Goal: Task Accomplishment & Management: Complete application form

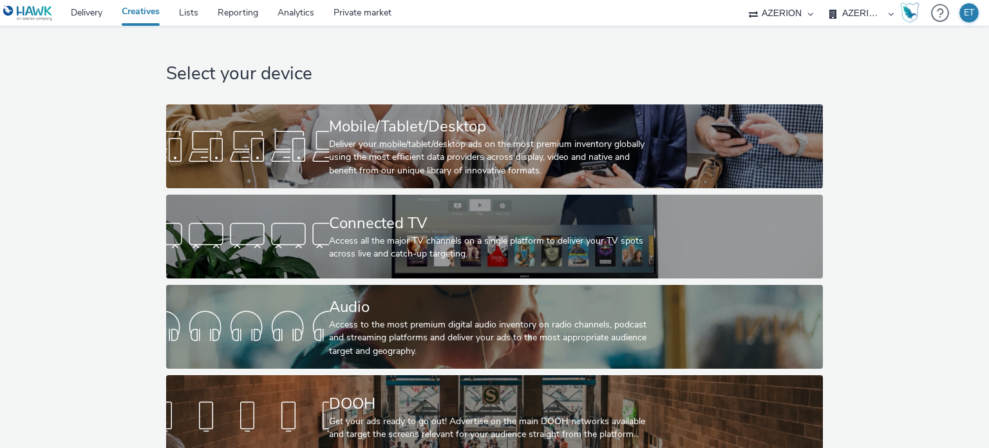
select select "79162ed7-0017-4339-93b0-3399b708648f"
click at [490, 133] on div "Mobile/Tablet/Desktop" at bounding box center [492, 126] width 326 height 23
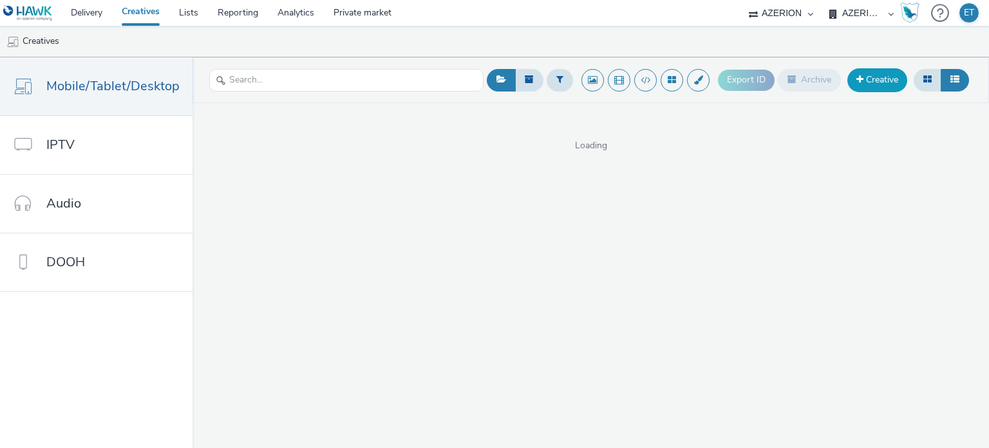
click at [855, 79] on link "Creative" at bounding box center [877, 79] width 60 height 23
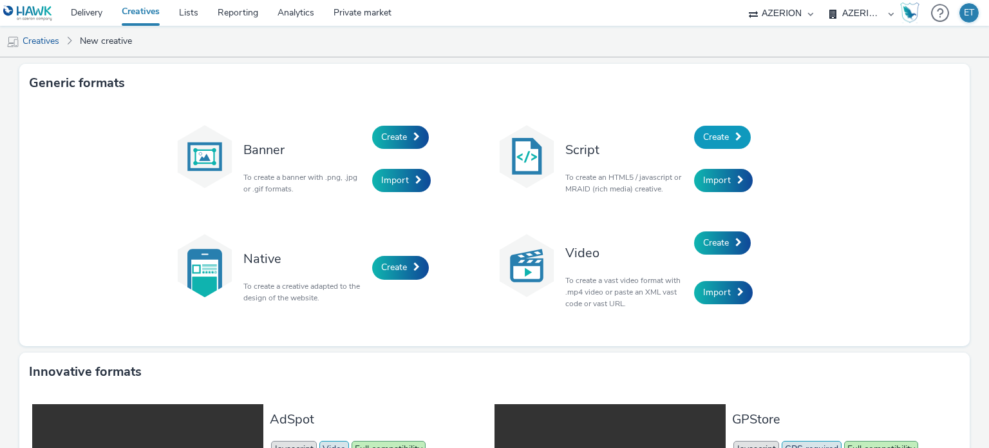
click at [716, 129] on link "Create" at bounding box center [722, 137] width 57 height 23
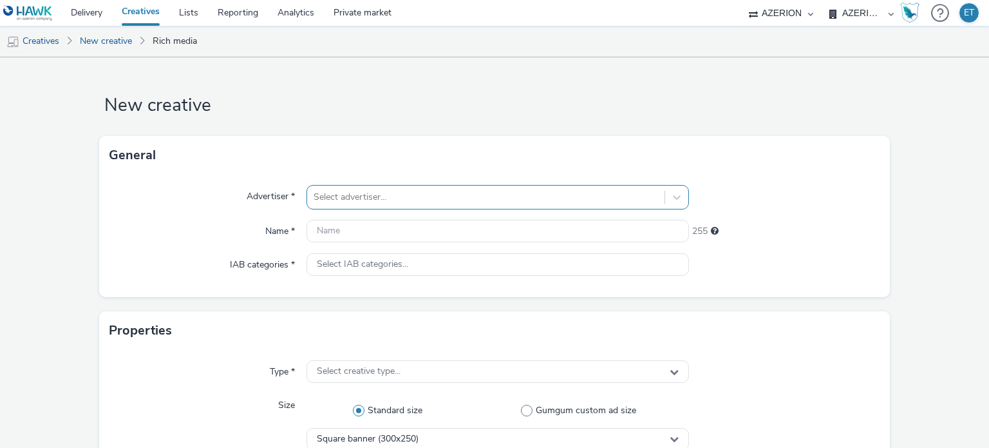
click at [404, 200] on div "Select advertiser..." at bounding box center [498, 197] width 382 height 24
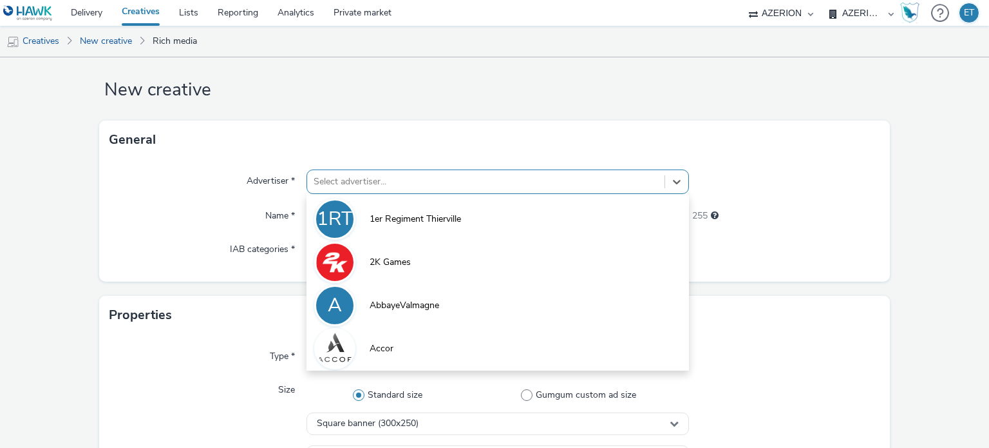
scroll to position [17, 0]
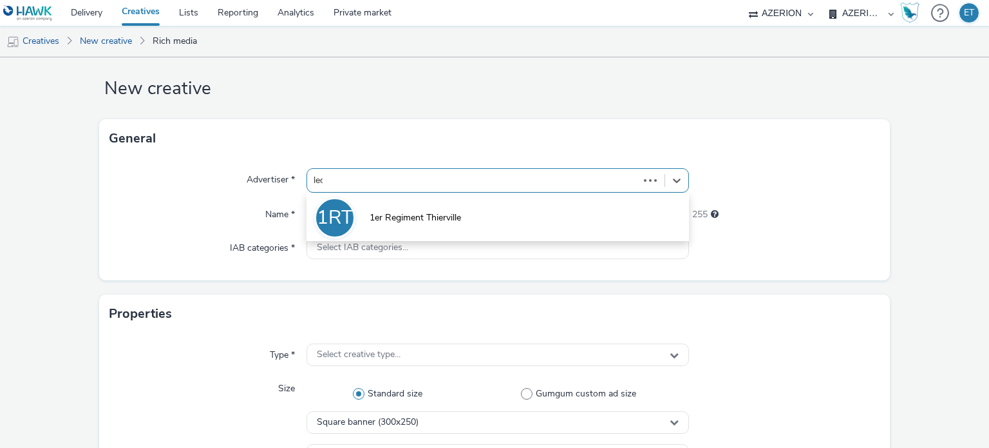
type input "lecl"
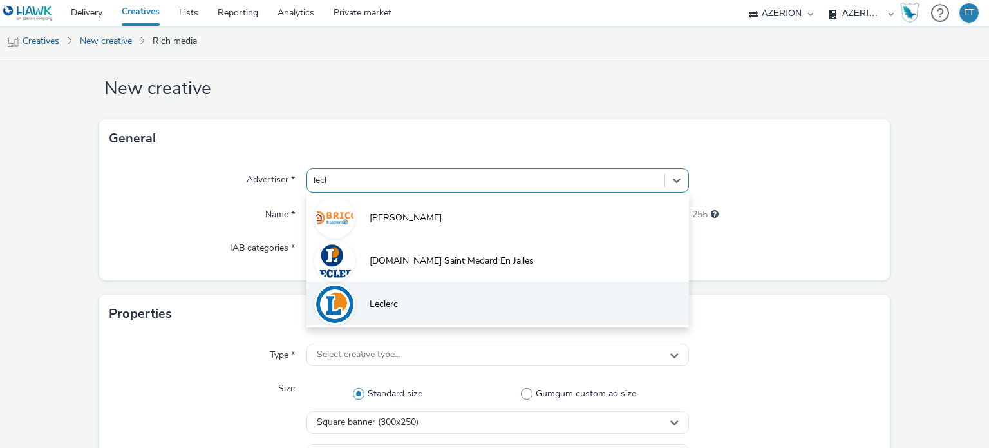
click at [425, 303] on li "Leclerc" at bounding box center [498, 302] width 382 height 43
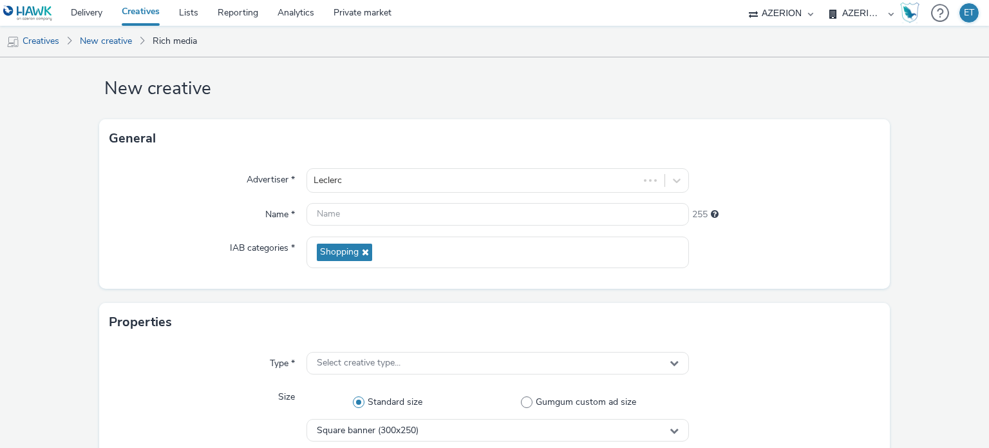
drag, startPoint x: 43, startPoint y: 189, endPoint x: 48, endPoint y: 184, distance: 7.3
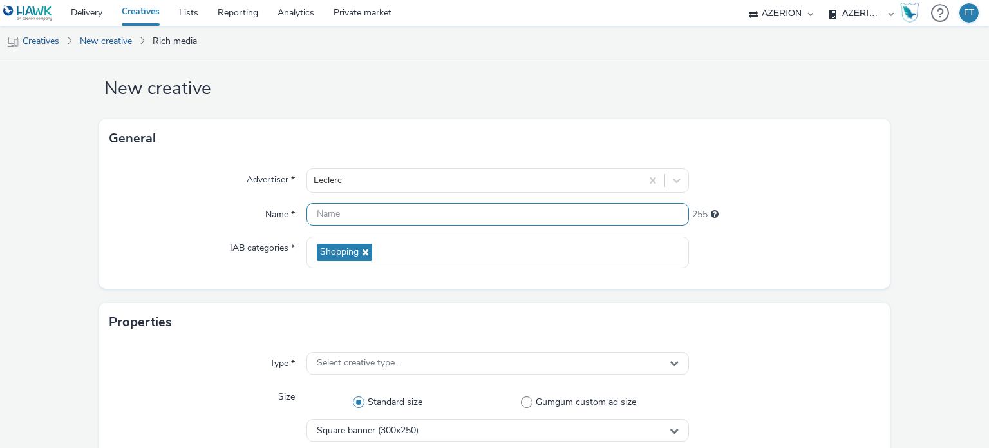
click at [358, 218] on input "text" at bounding box center [498, 214] width 382 height 23
type input "Leclerc_AutoOP12_Inter_320x480_28.08.2025"
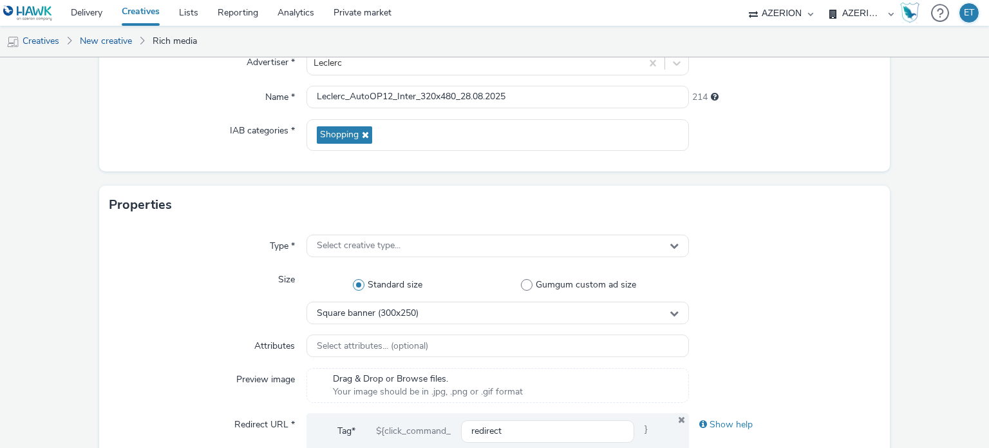
scroll to position [146, 0]
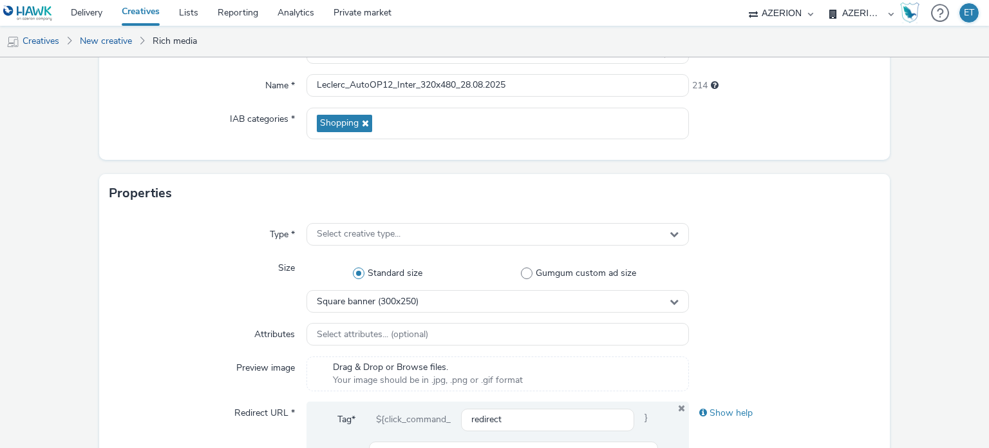
click at [369, 221] on div "Type * Select creative type... Size Standard size Gumgum custom ad size Square …" at bounding box center [494, 366] width 791 height 307
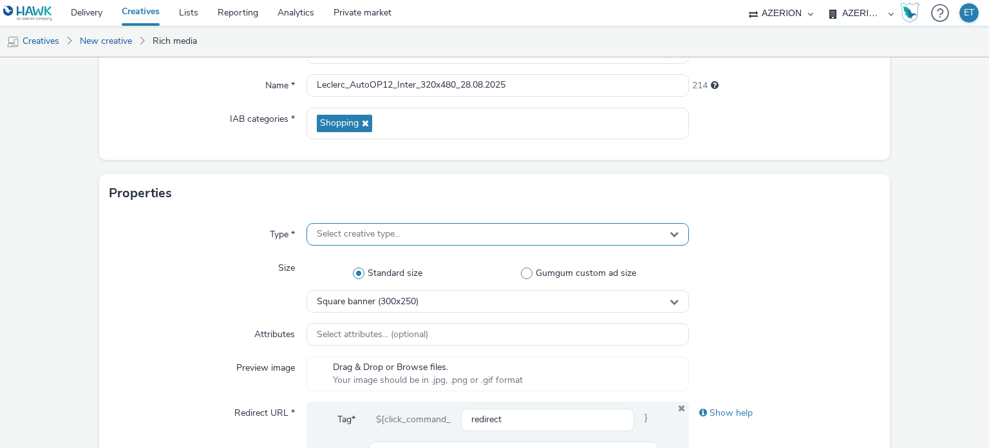
click at [369, 226] on div "Select creative type..." at bounding box center [498, 234] width 382 height 23
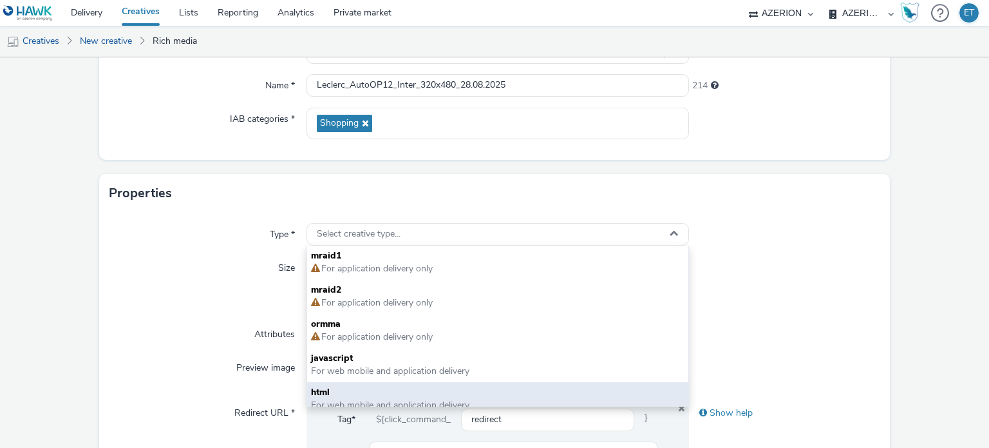
click at [361, 394] on span "html" at bounding box center [497, 392] width 373 height 13
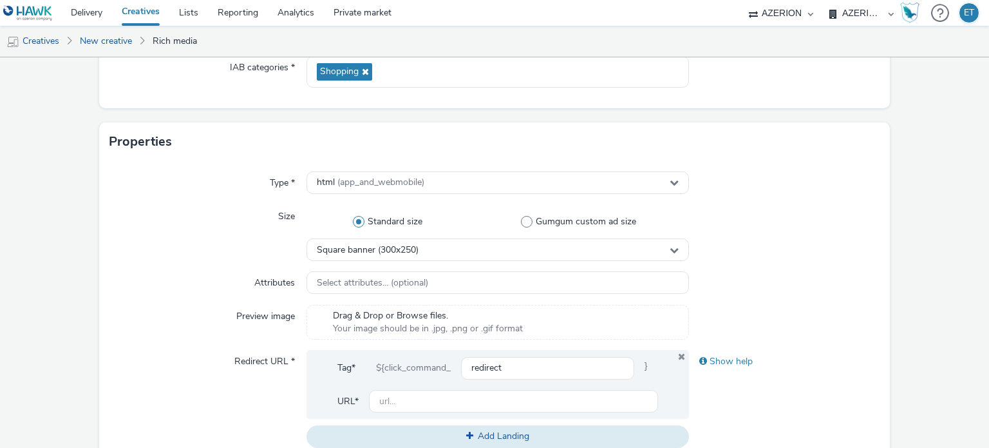
scroll to position [274, 0]
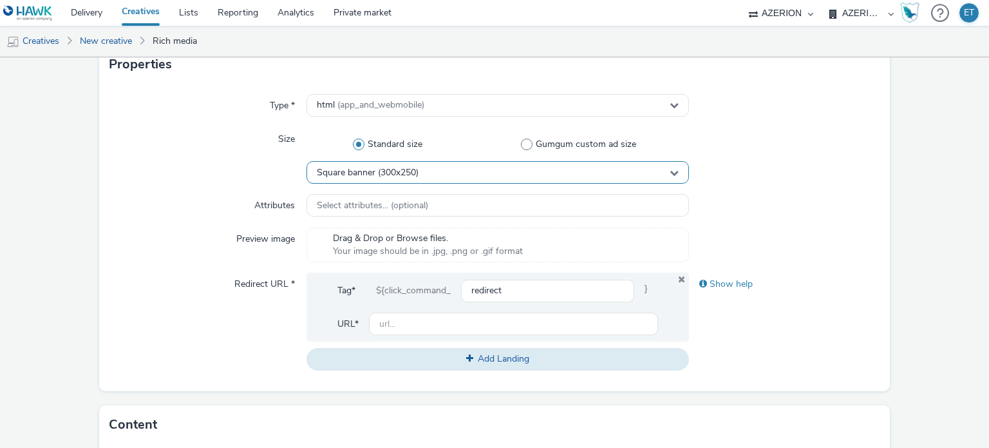
click at [335, 163] on div "Square banner (300x250)" at bounding box center [498, 172] width 382 height 23
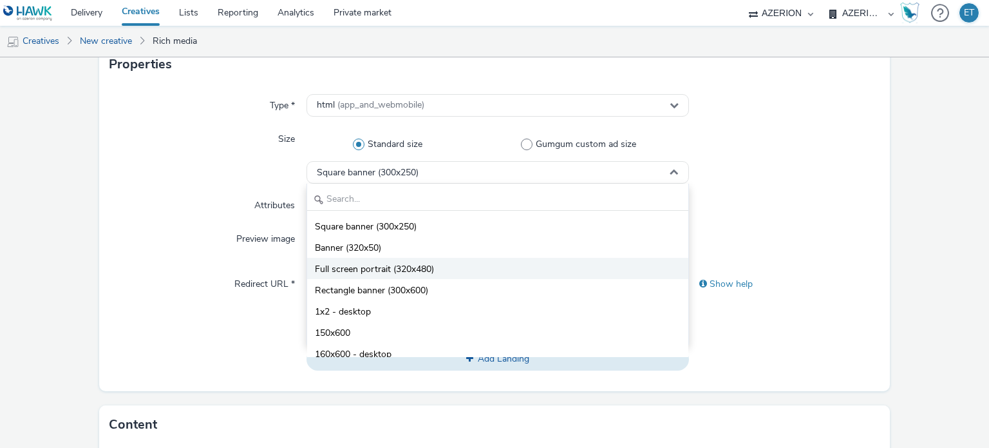
click at [388, 267] on span "Full screen portrait (320x480)" at bounding box center [374, 269] width 119 height 13
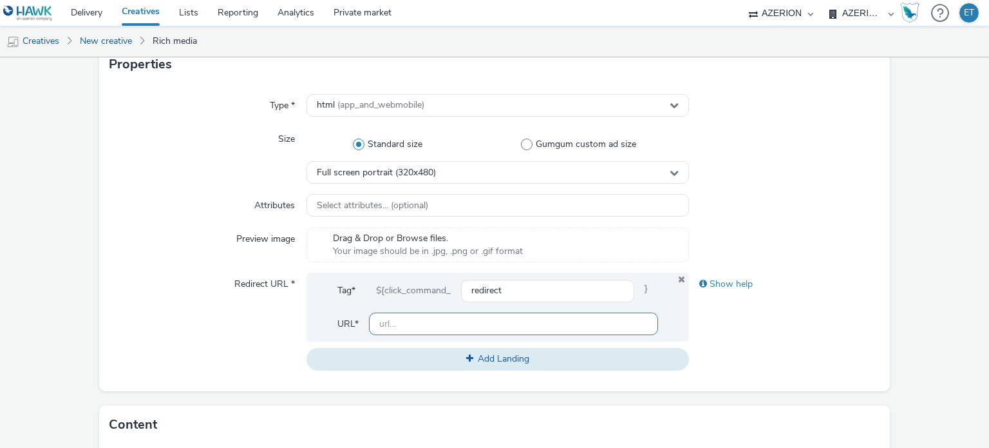
click at [397, 332] on input "text" at bounding box center [513, 323] width 288 height 23
type input "[URL][PERSON_NAME][DOMAIN_NAME]"
drag, startPoint x: 35, startPoint y: 113, endPoint x: 95, endPoint y: 144, distance: 67.4
click at [35, 113] on form "New creative General Advertiser * [PERSON_NAME] Name * Leclerc_AutoOP12_Inter_3…" at bounding box center [494, 311] width 989 height 1057
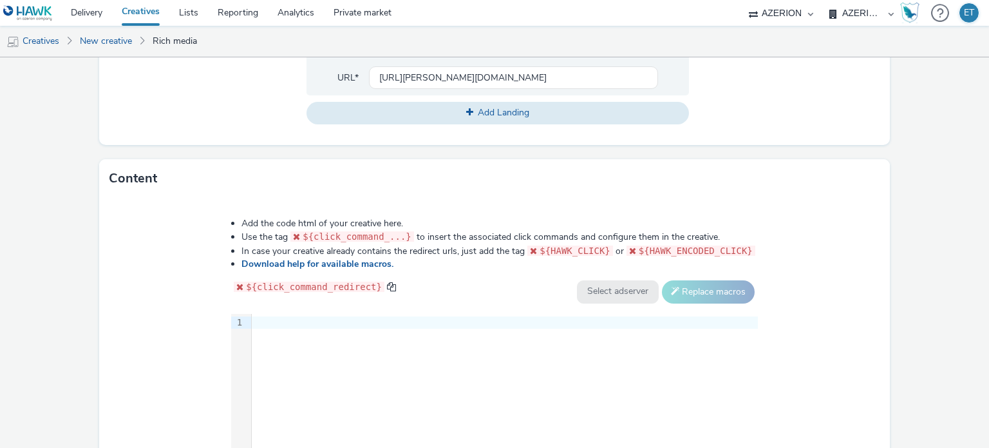
scroll to position [596, 0]
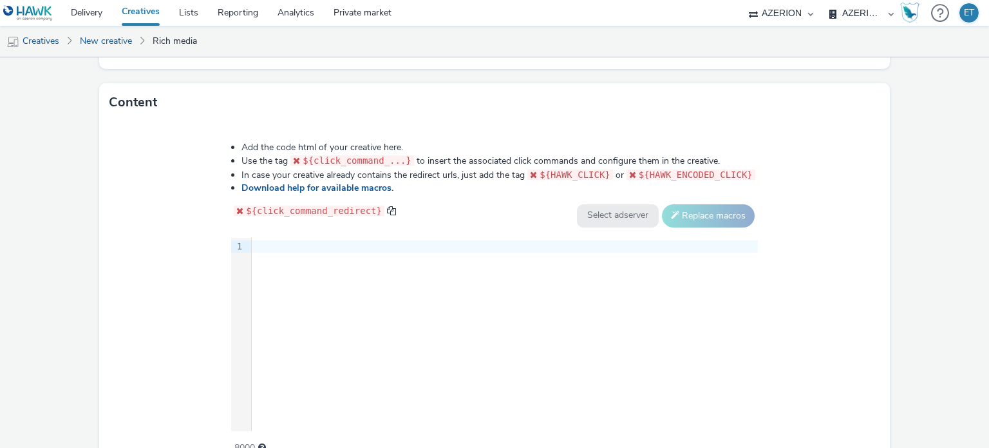
click at [296, 240] on div at bounding box center [505, 246] width 506 height 13
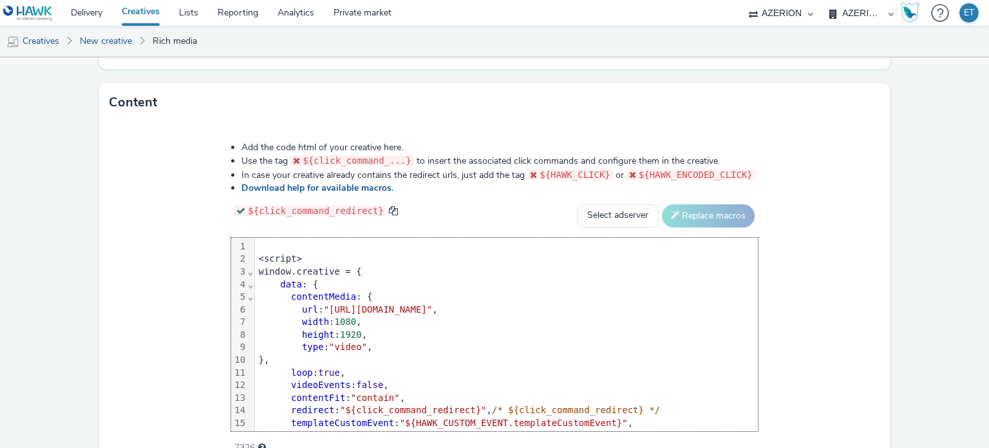
scroll to position [89, 0]
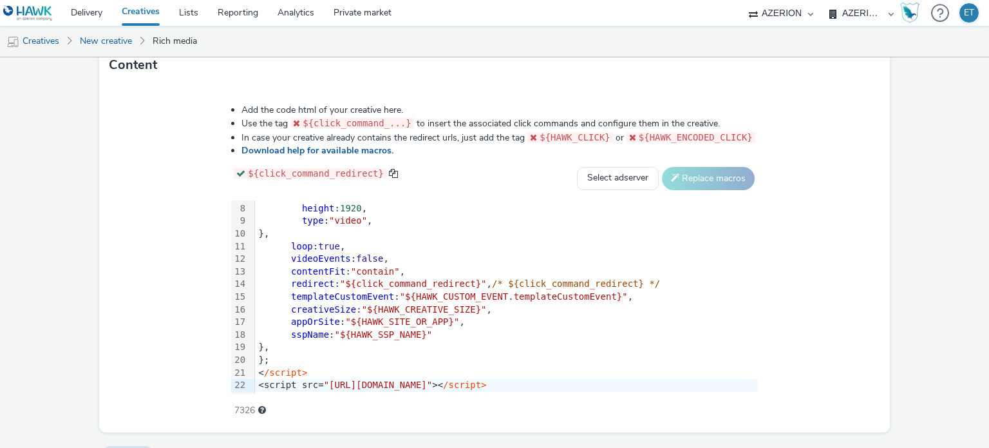
scroll to position [664, 0]
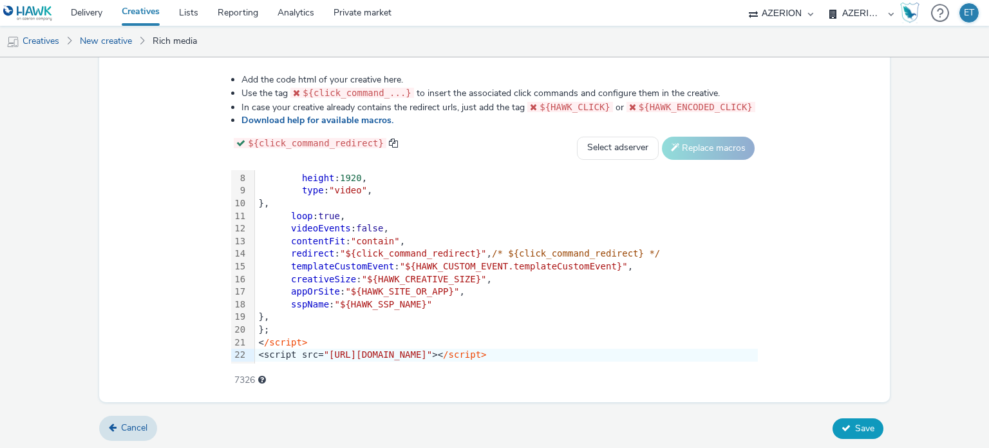
click at [871, 422] on button "Save" at bounding box center [858, 428] width 51 height 21
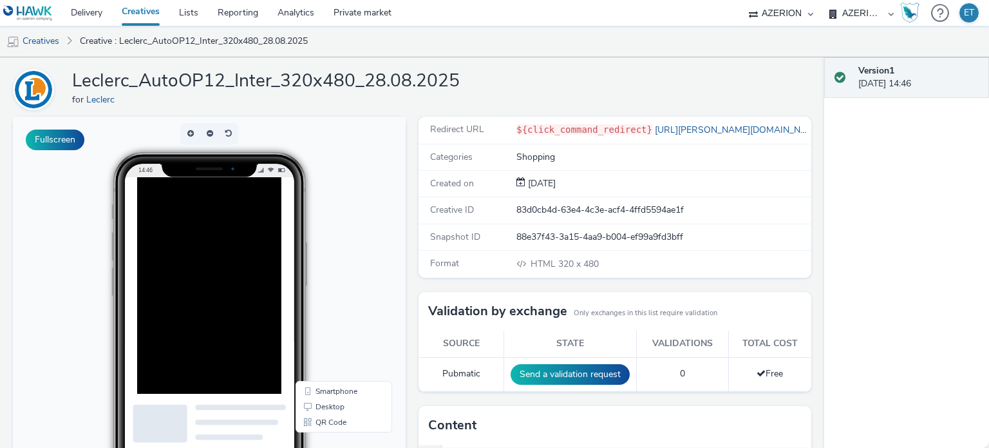
scroll to position [64, 0]
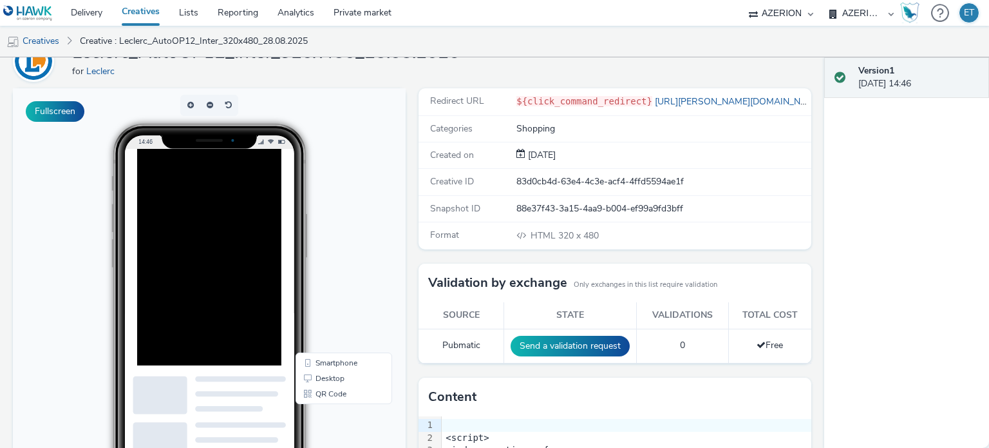
click at [0, 147] on div "Enabled Version 1 - Created on [DATE] Leclerc_AutoOP12_Inter_320x480_28.08.2025…" at bounding box center [412, 188] width 824 height 390
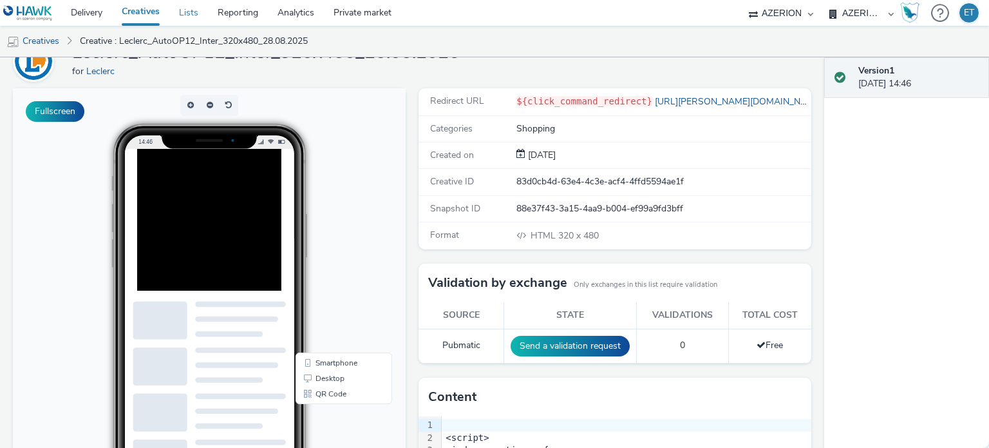
scroll to position [0, 0]
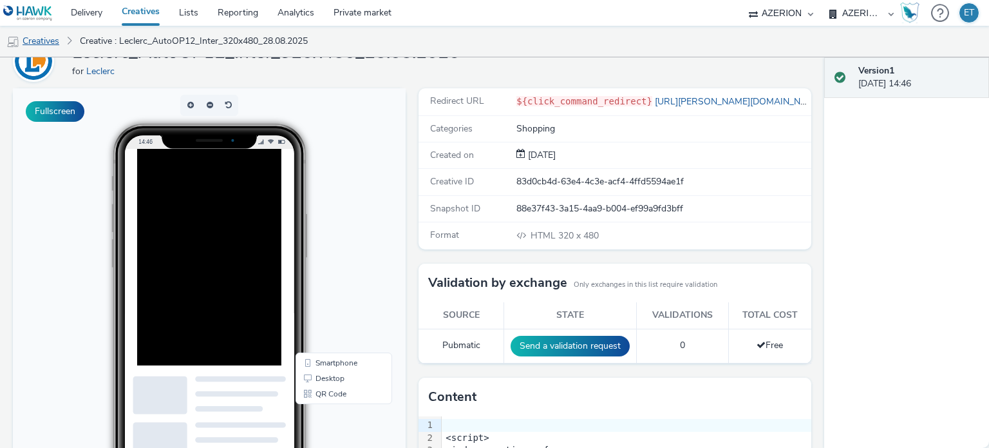
click at [53, 41] on link "Creatives" at bounding box center [33, 41] width 66 height 31
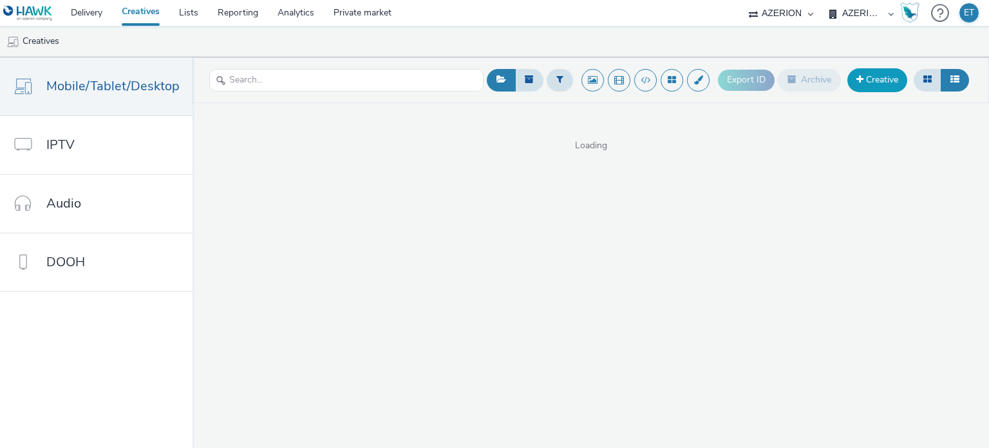
click at [871, 75] on link "Creative" at bounding box center [877, 79] width 60 height 23
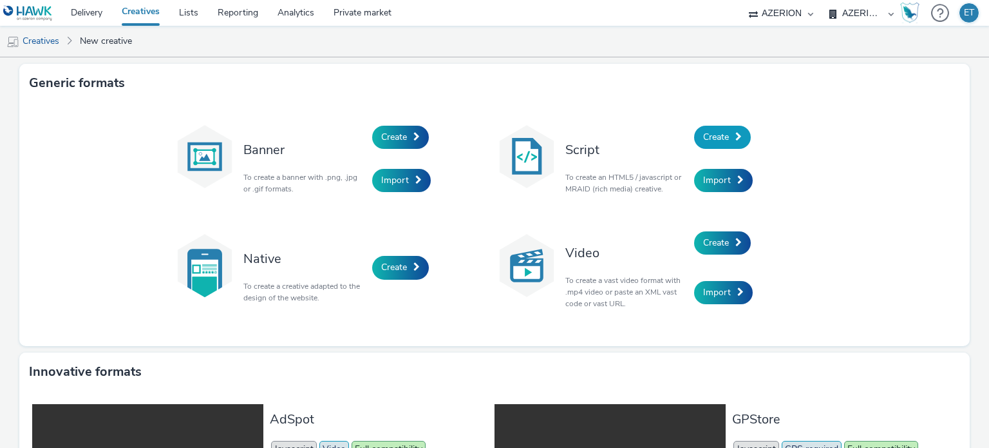
click at [716, 133] on span "Create" at bounding box center [716, 137] width 26 height 12
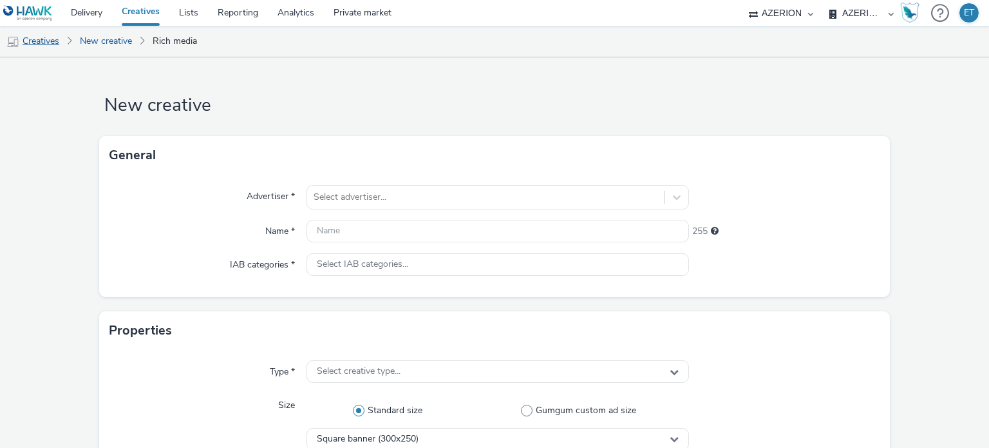
click at [59, 38] on link "Creatives" at bounding box center [33, 41] width 66 height 31
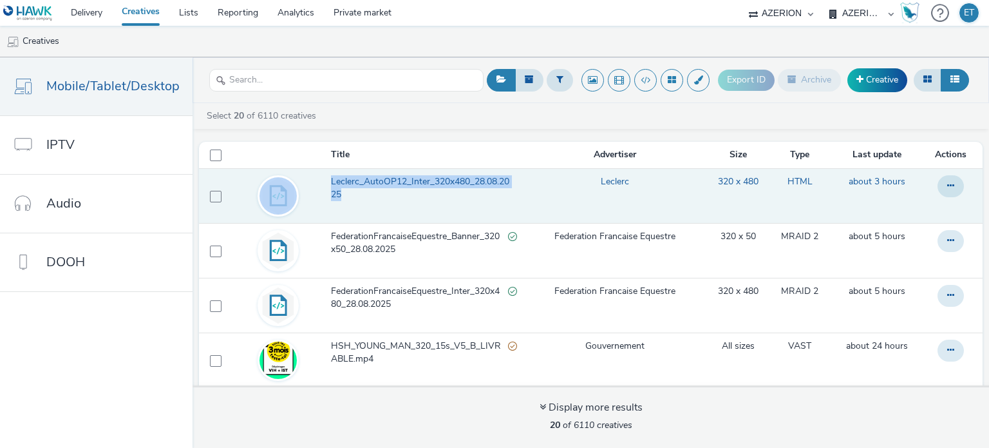
drag, startPoint x: 319, startPoint y: 177, endPoint x: 350, endPoint y: 193, distance: 34.0
click at [350, 193] on tr "Leclerc_AutoOP12_Inter_320x480_28.08.2025 [PERSON_NAME] 320 x 480 HTML about 3 …" at bounding box center [591, 195] width 784 height 55
copy tr "Leclerc_AutoOP12_Inter_320x480_28.08.2025"
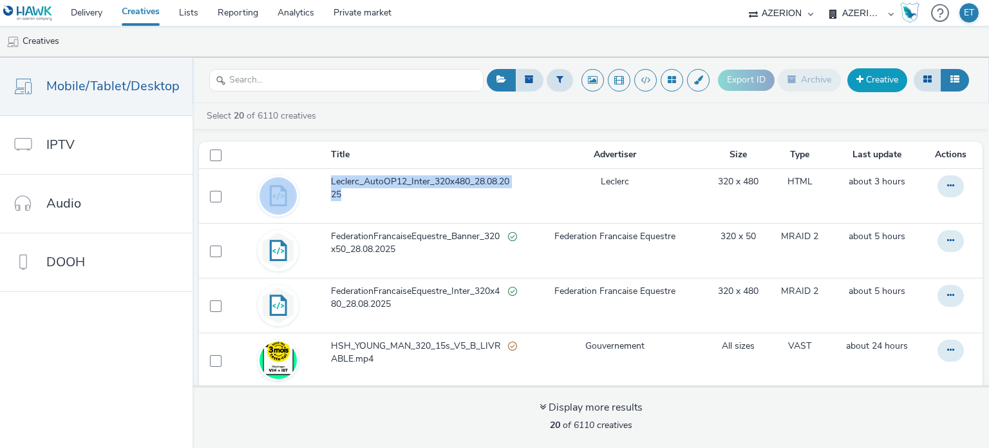
click at [874, 82] on link "Creative" at bounding box center [877, 79] width 60 height 23
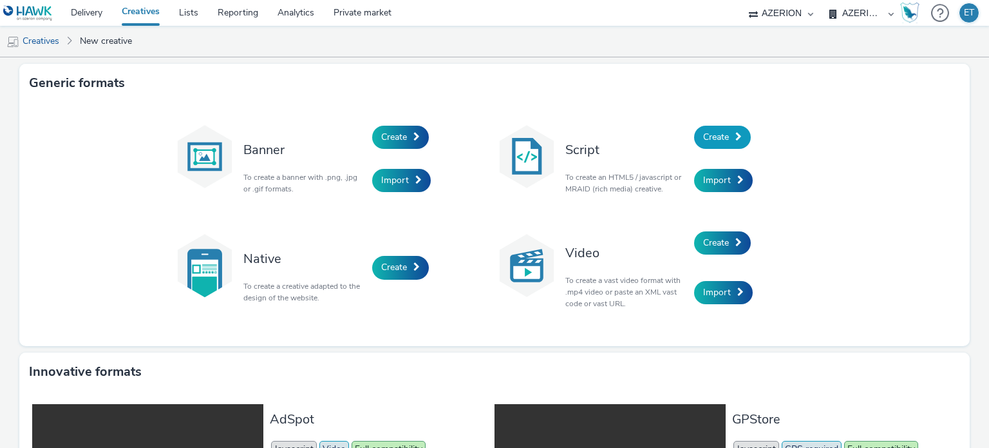
click at [708, 144] on link "Create" at bounding box center [722, 137] width 57 height 23
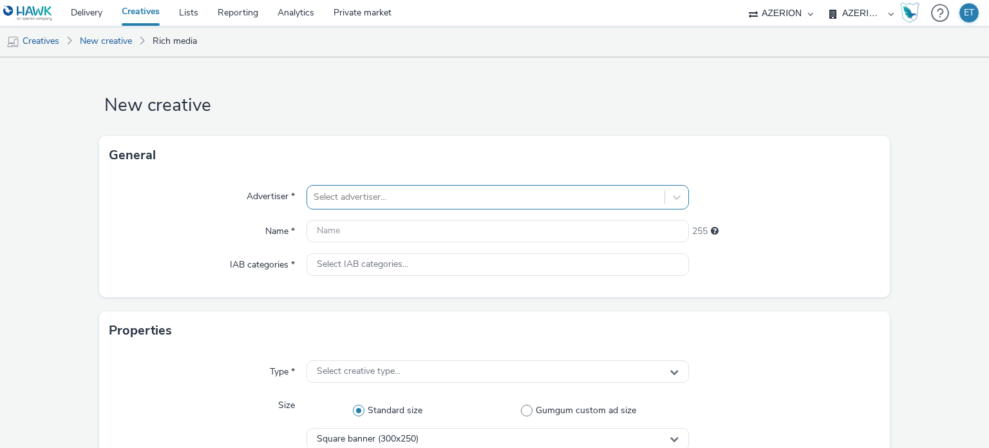
click at [511, 193] on div "Select advertiser..." at bounding box center [485, 197] width 357 height 21
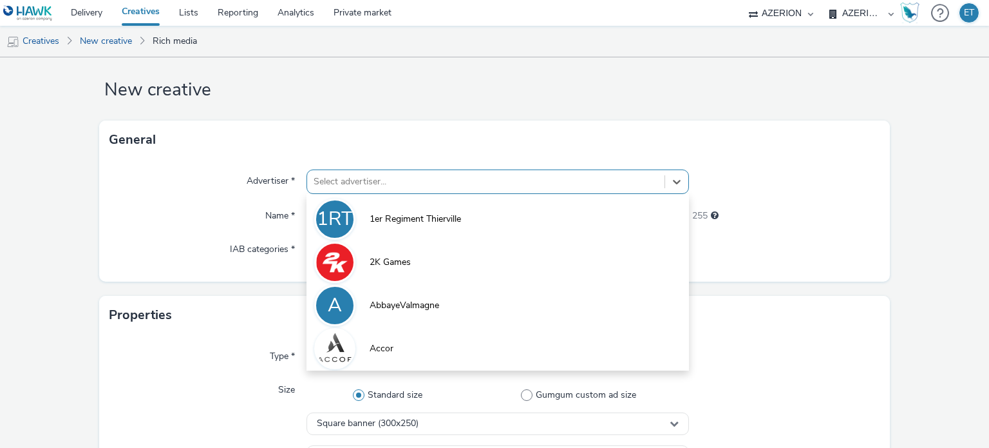
scroll to position [17, 0]
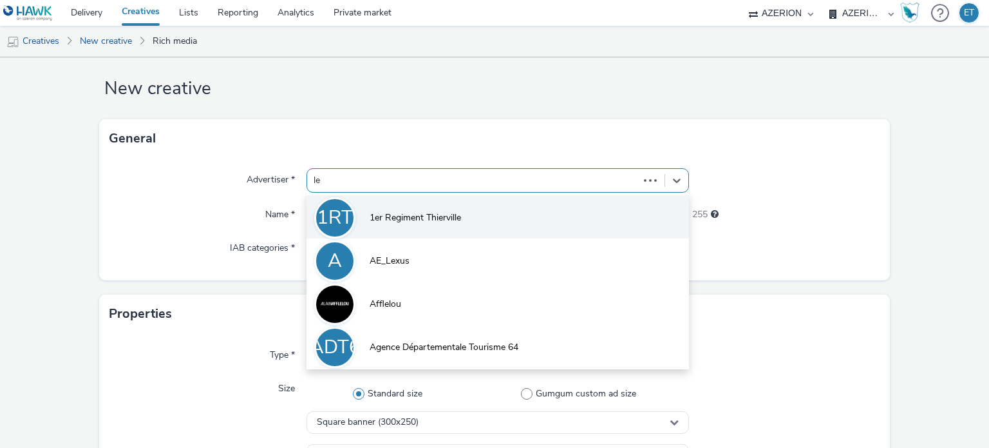
type input "lec"
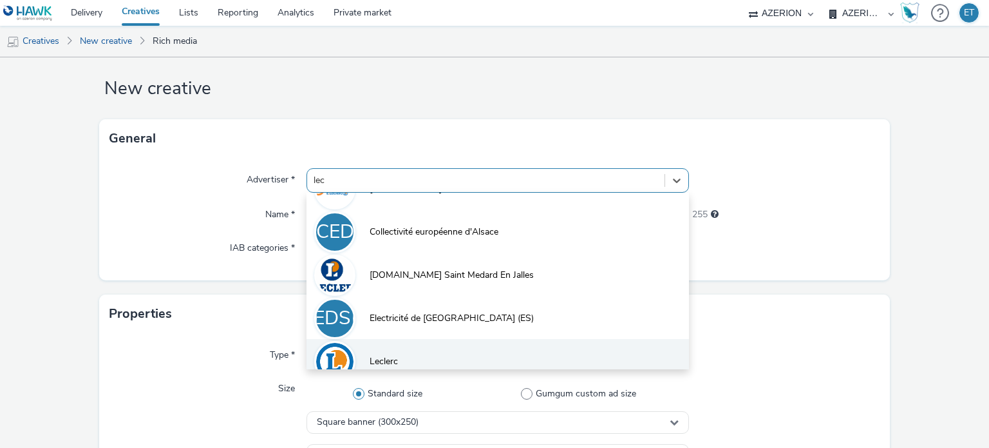
scroll to position [131, 0]
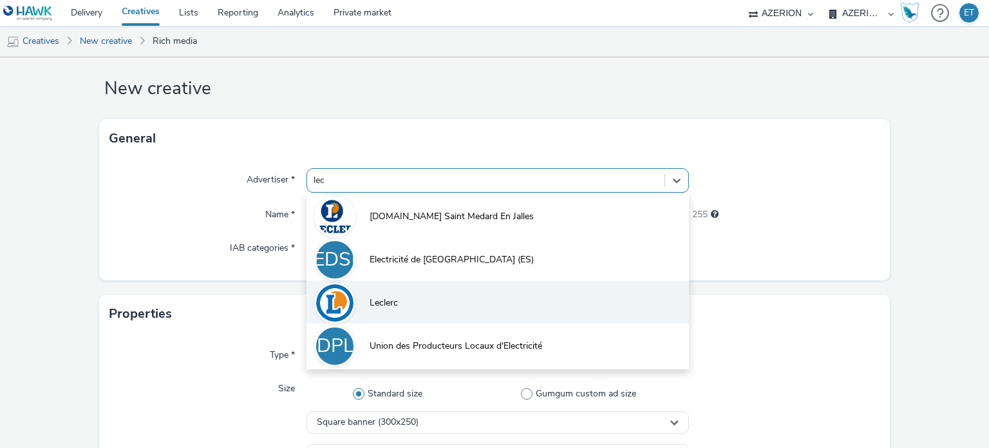
click at [436, 293] on li "Leclerc" at bounding box center [498, 301] width 382 height 43
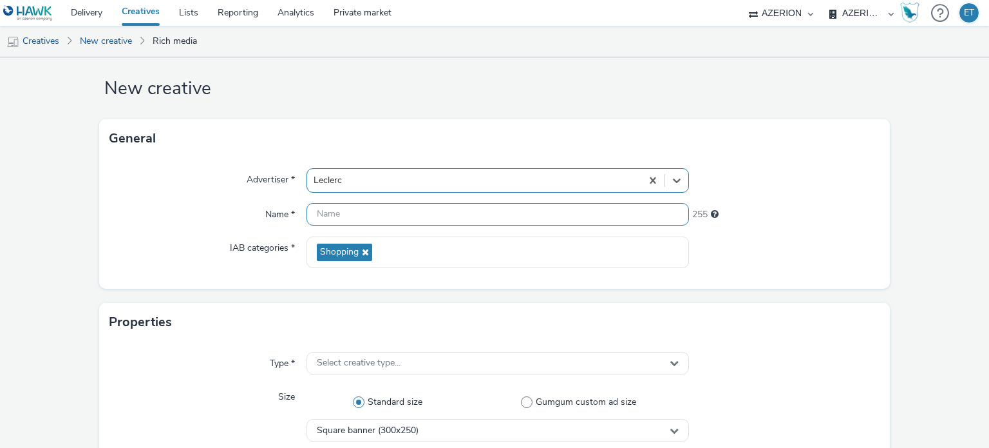
click at [363, 204] on input "text" at bounding box center [498, 214] width 382 height 23
type input "b"
paste input "Leclerc_AutoOP12_Inter_320x480_28.08.2025"
click at [337, 215] on input "Leclerc_AutoOP12_Inter_320x480_28.08.2025" at bounding box center [498, 214] width 382 height 23
click at [335, 211] on input "Leclerc_AutoOP12_Inter_320x480_28.08.2025" at bounding box center [498, 214] width 382 height 23
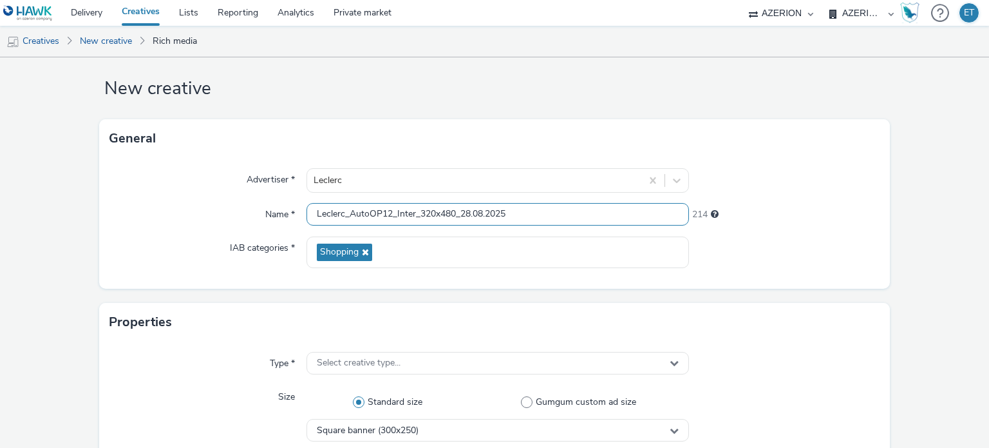
scroll to position [0, 0]
drag, startPoint x: 413, startPoint y: 213, endPoint x: 397, endPoint y: 220, distance: 17.6
click at [397, 220] on input "Leclerc_AutoOP12_Inter_320x480_28.08.2025" at bounding box center [498, 214] width 382 height 23
click at [443, 208] on input "Leclerc_AutoOP12_Banner_320x480_28.08.2025" at bounding box center [498, 214] width 382 height 23
click at [452, 218] on input "Leclerc_AutoOP12_Banner_320x480_28.08.2025" at bounding box center [498, 214] width 382 height 23
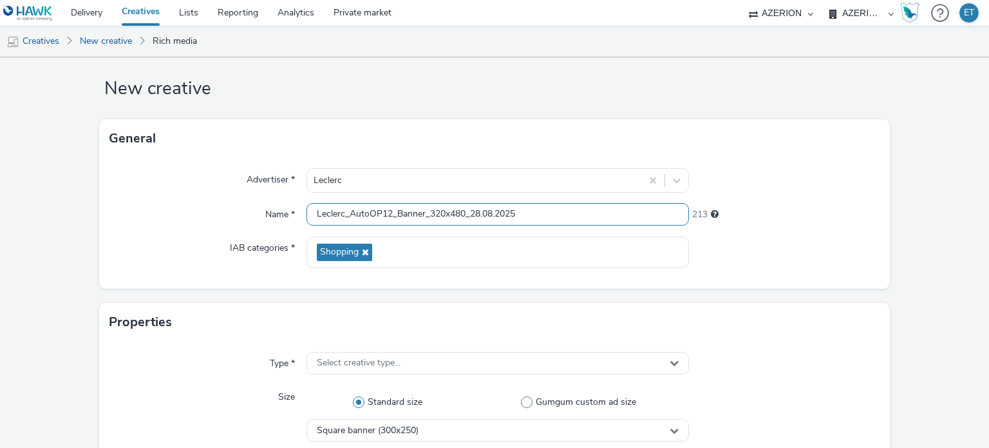
click at [461, 211] on input "Leclerc_AutoOP12_Banner_320x480_28.08.2025" at bounding box center [498, 214] width 382 height 23
click at [463, 211] on input "Leclerc_AutoOP12_Banner_320x480_28.08.2025" at bounding box center [498, 214] width 382 height 23
click at [479, 213] on input "Leclerc_AutoOP12_Banner_320x480_28.08.2025" at bounding box center [498, 214] width 382 height 23
drag, startPoint x: 462, startPoint y: 212, endPoint x: 453, endPoint y: 219, distance: 11.5
click at [450, 218] on input "Leclerc_AutoOP12_Banner_320x480_28.08.2025" at bounding box center [498, 214] width 382 height 23
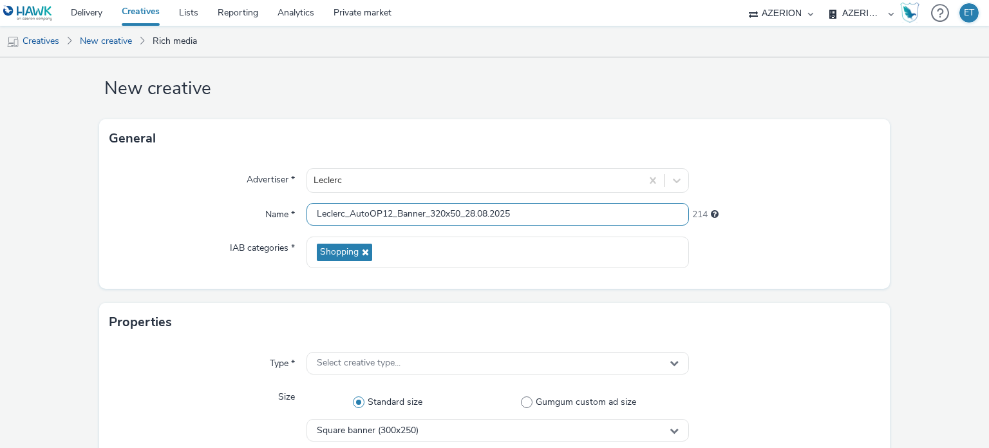
type input "Leclerc_AutoOP12_Banner_320x50_28.08.2025"
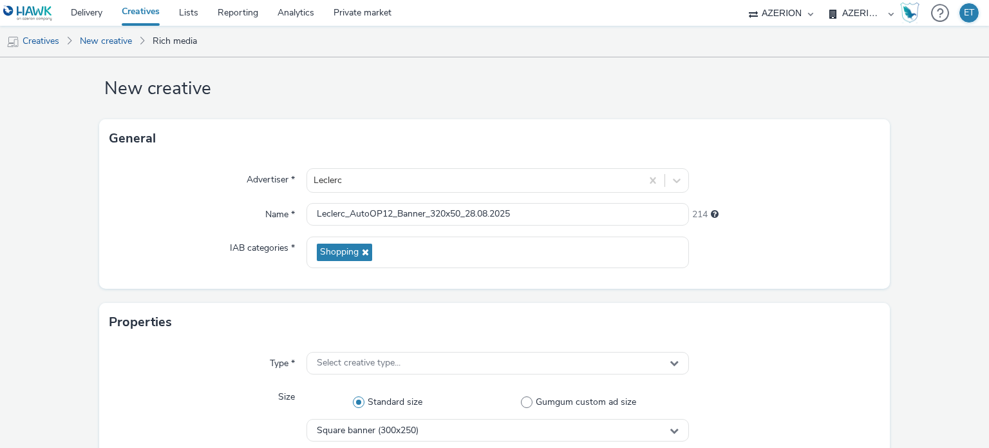
click at [341, 362] on span "Select creative type..." at bounding box center [359, 362] width 84 height 11
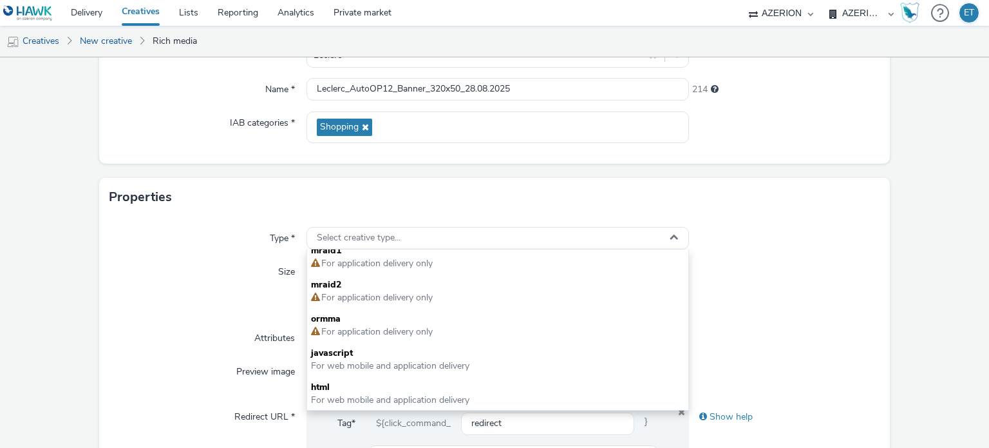
scroll to position [210, 0]
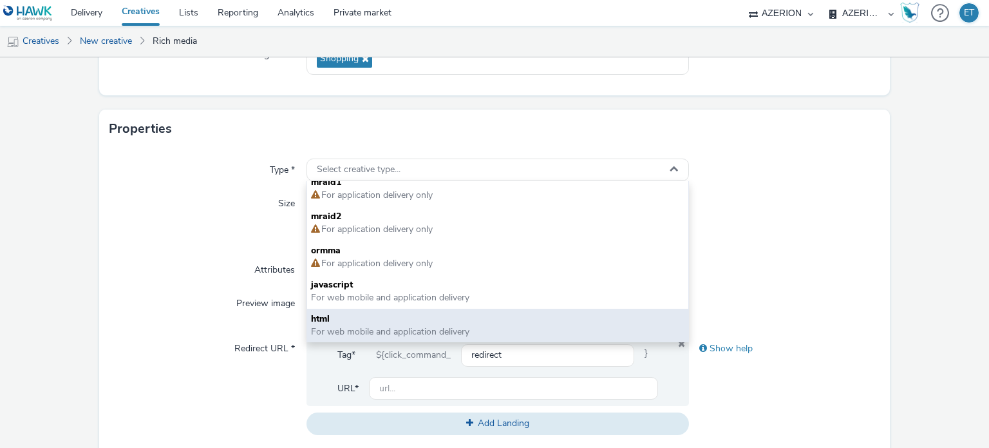
click at [328, 321] on span "html" at bounding box center [497, 318] width 373 height 13
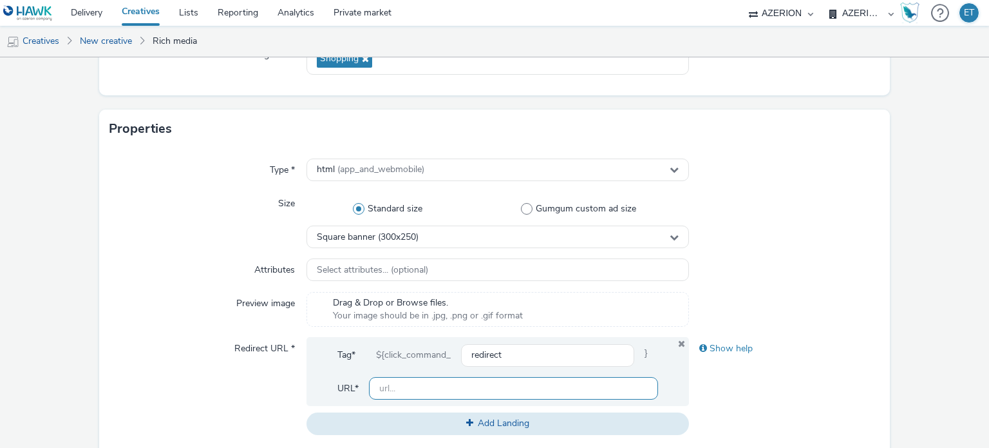
click at [399, 386] on input "text" at bounding box center [513, 388] width 288 height 23
type input "[URL][PERSON_NAME][DOMAIN_NAME]"
click at [28, 95] on form "New creative General Advertiser * [PERSON_NAME] Name * Leclerc_AutoOP12_Banner_…" at bounding box center [494, 375] width 989 height 1057
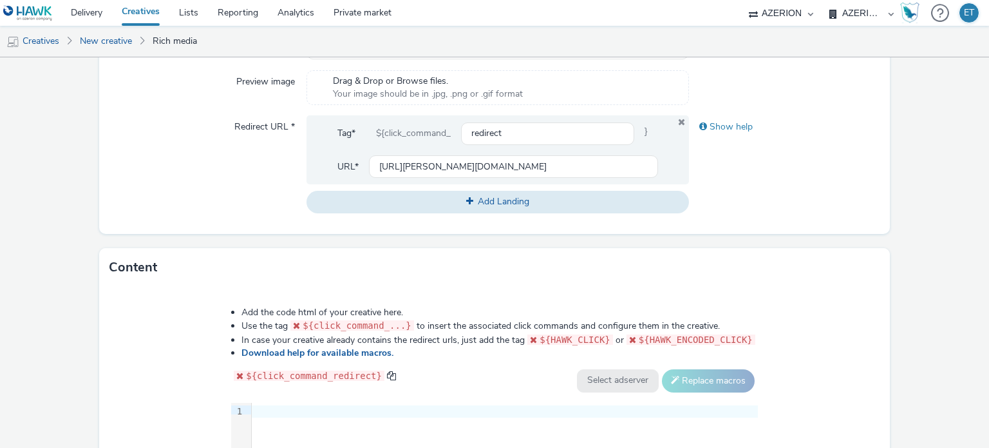
scroll to position [532, 0]
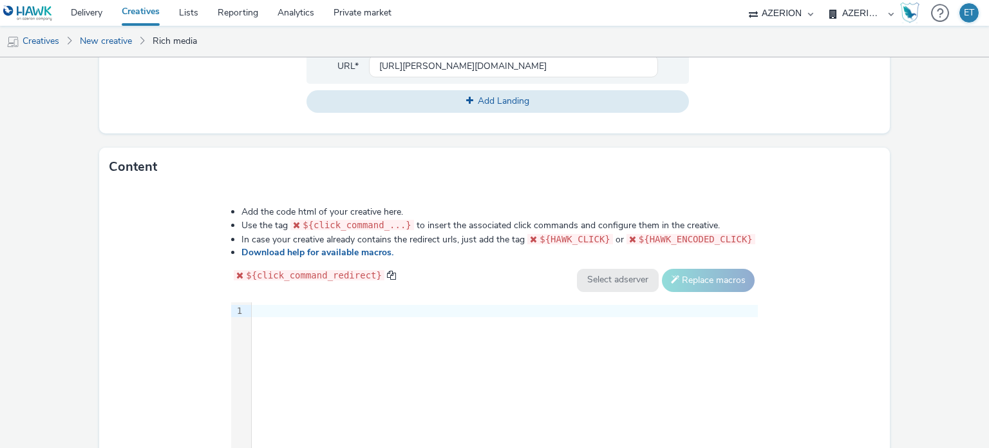
click at [372, 316] on div at bounding box center [505, 311] width 506 height 18
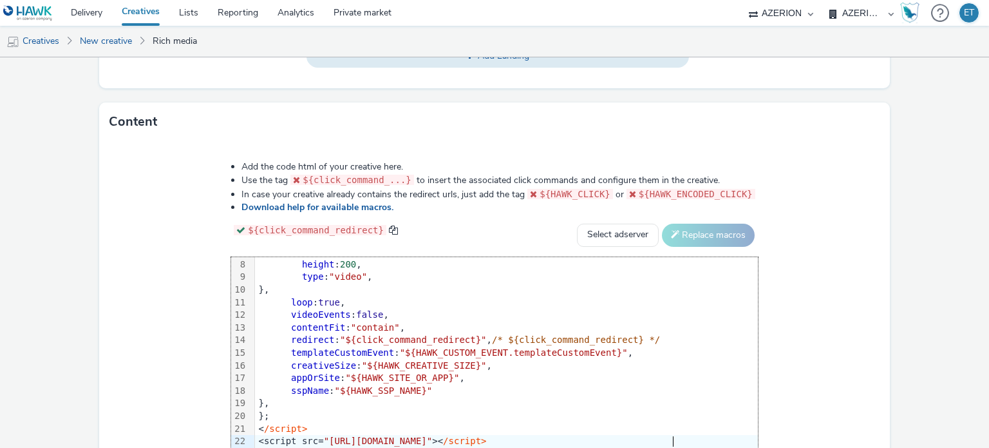
scroll to position [589, 0]
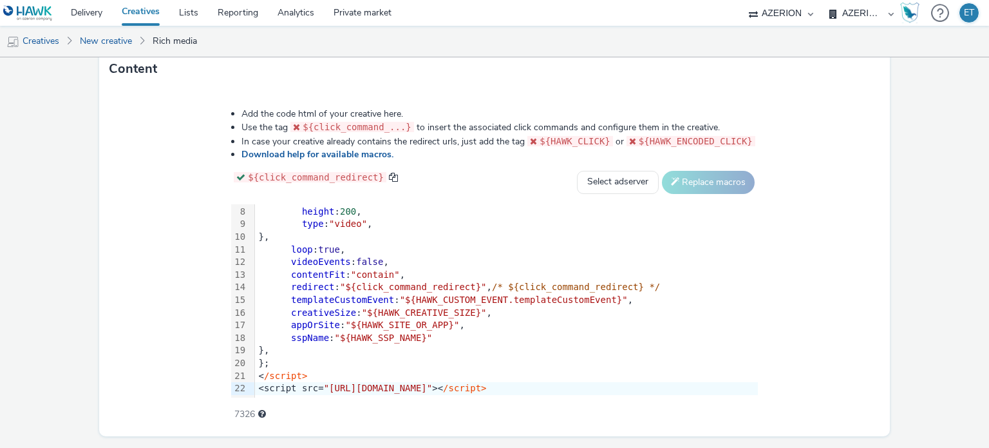
scroll to position [664, 0]
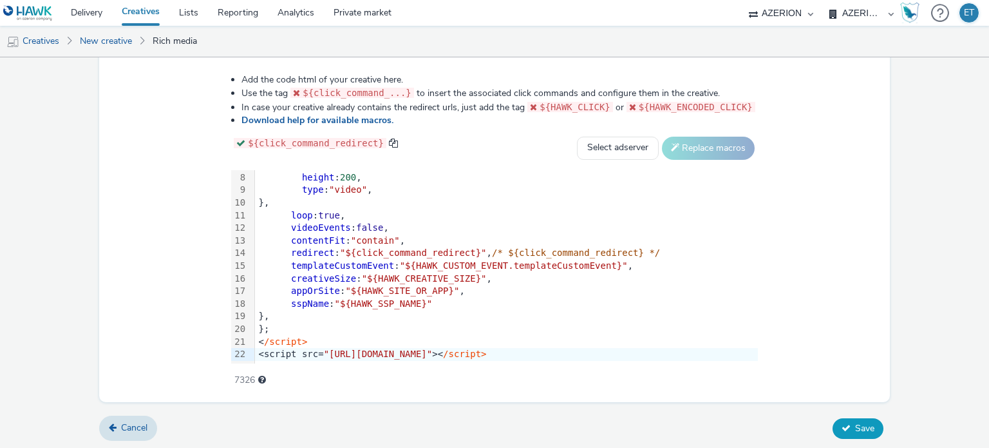
click at [842, 423] on icon at bounding box center [846, 427] width 9 height 9
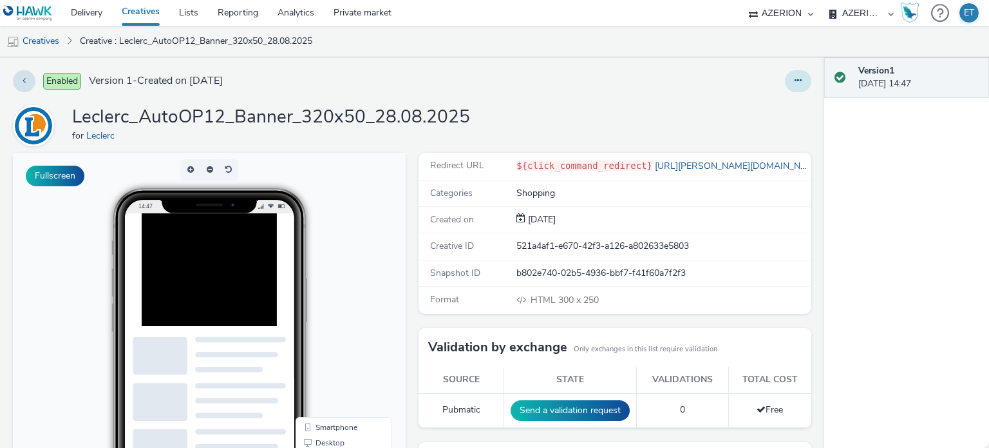
click at [795, 77] on icon at bounding box center [798, 80] width 7 height 9
click at [750, 104] on link "Edit" at bounding box center [763, 107] width 97 height 26
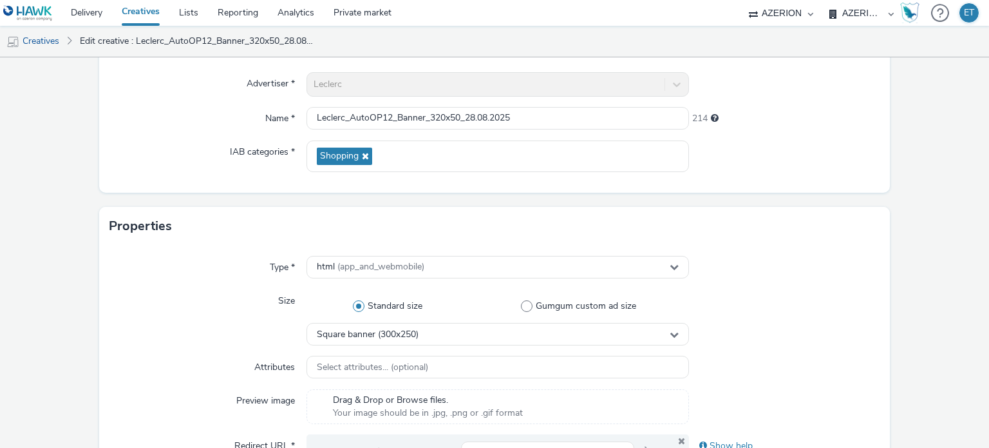
scroll to position [193, 0]
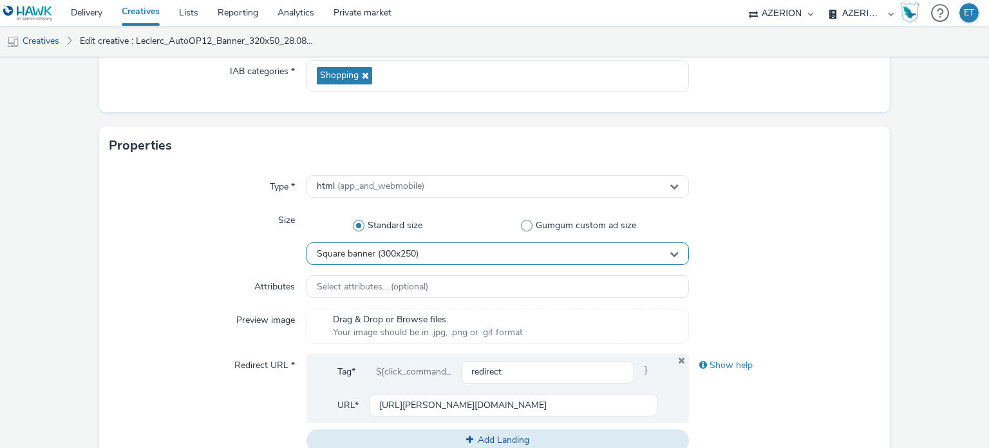
click at [406, 252] on span "Square banner (300x250)" at bounding box center [368, 254] width 102 height 11
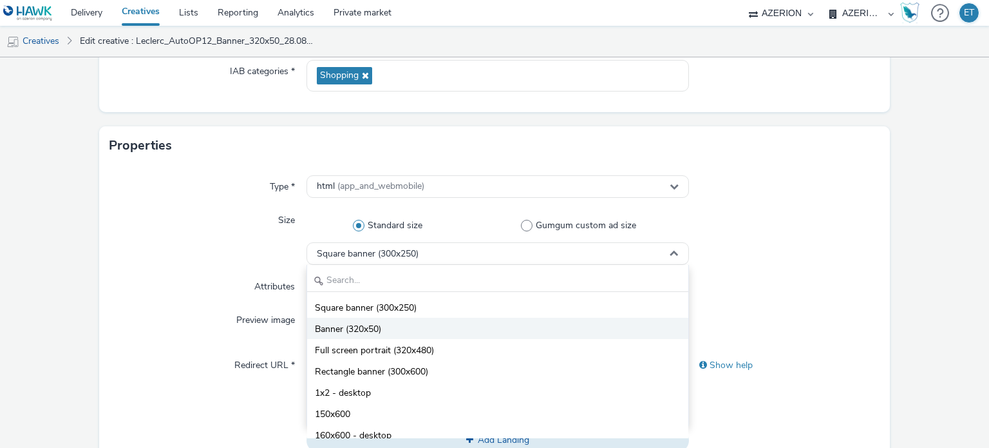
click at [411, 333] on li "Banner (320x50)" at bounding box center [497, 327] width 381 height 21
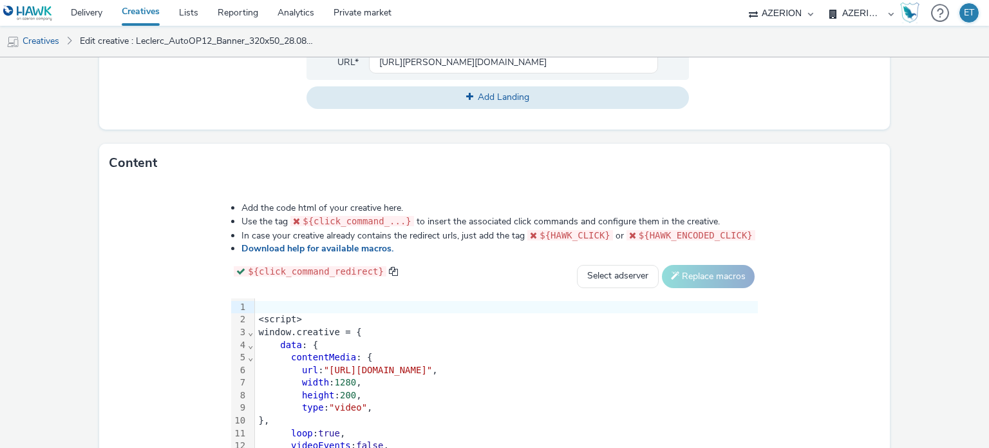
scroll to position [644, 0]
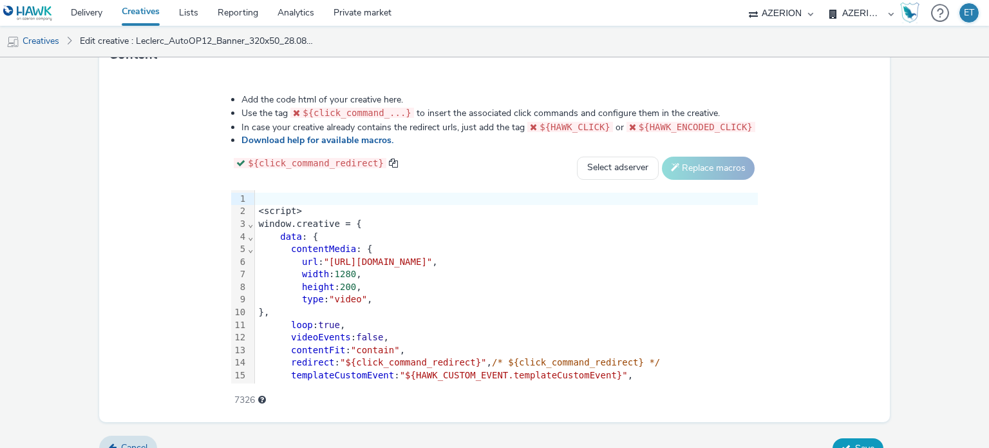
click at [855, 442] on span "Save" at bounding box center [864, 448] width 19 height 12
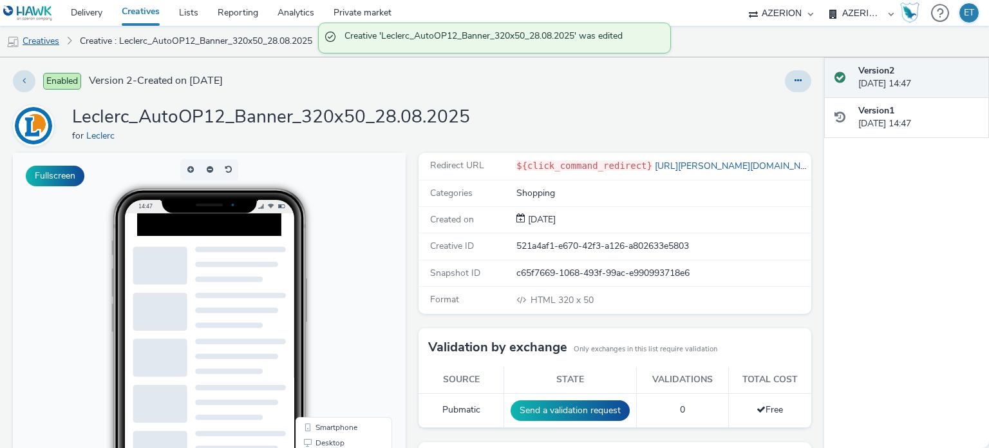
click at [53, 37] on link "Creatives" at bounding box center [33, 41] width 66 height 31
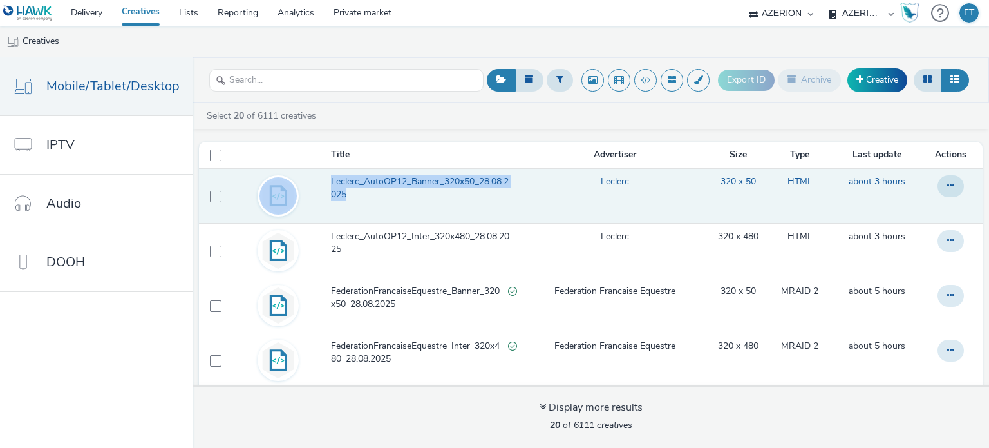
drag, startPoint x: 319, startPoint y: 174, endPoint x: 343, endPoint y: 200, distance: 36.0
click at [343, 200] on tr "Leclerc_AutoOP12_Banner_320x50_28.08.2025 [PERSON_NAME] 320 x 50 HTML about 3 h…" at bounding box center [591, 195] width 784 height 55
copy tr "Leclerc_AutoOP12_Banner_320x50_28.08.2025"
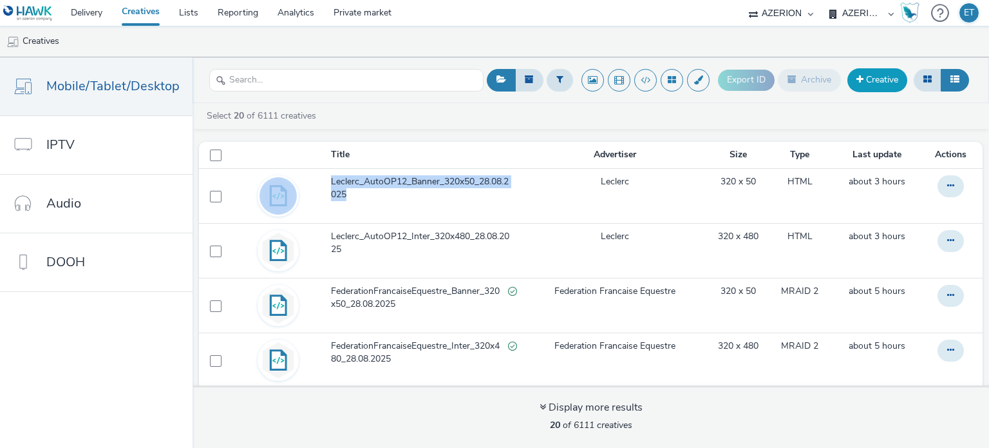
click at [874, 77] on link "Creative" at bounding box center [877, 79] width 60 height 23
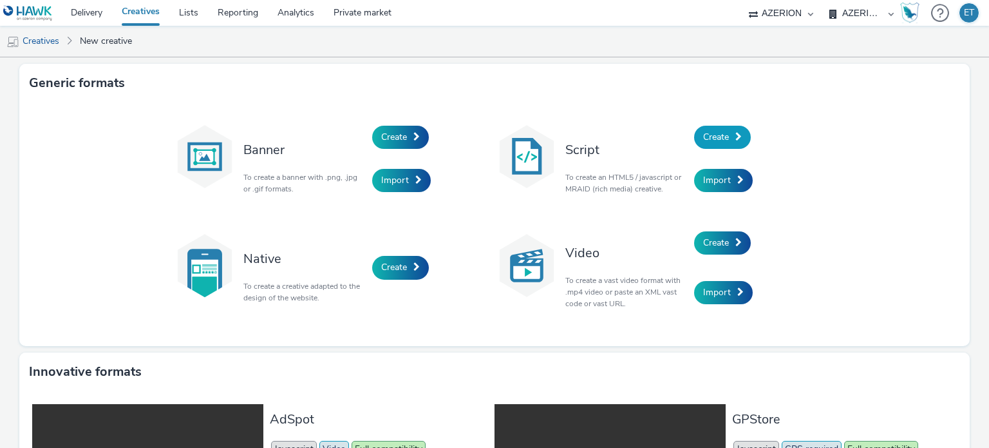
click at [736, 136] on span at bounding box center [738, 136] width 6 height 9
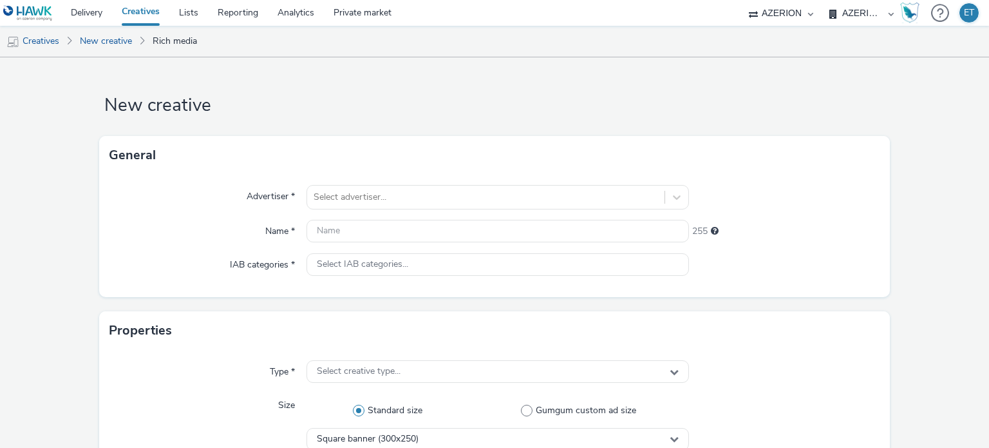
click at [565, 211] on div "Advertiser * Select advertiser... Name * 255 IAB categories * Select IAB catego…" at bounding box center [494, 236] width 791 height 122
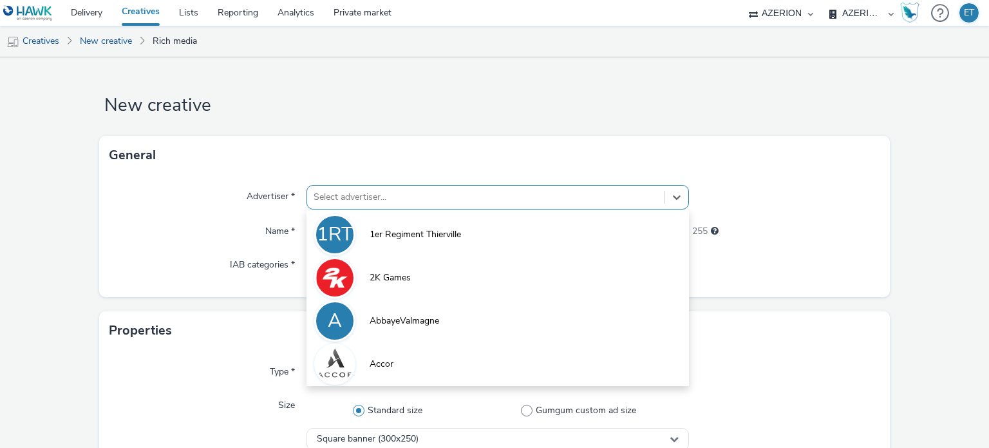
scroll to position [17, 0]
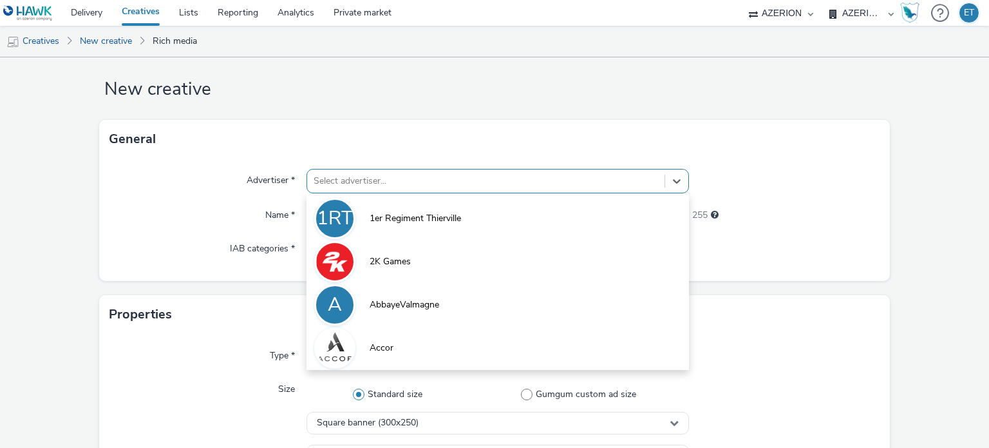
click at [570, 193] on div "option 1er Regiment Thierville focused, 1 of 10. 10 results available. Use Up a…" at bounding box center [498, 181] width 382 height 24
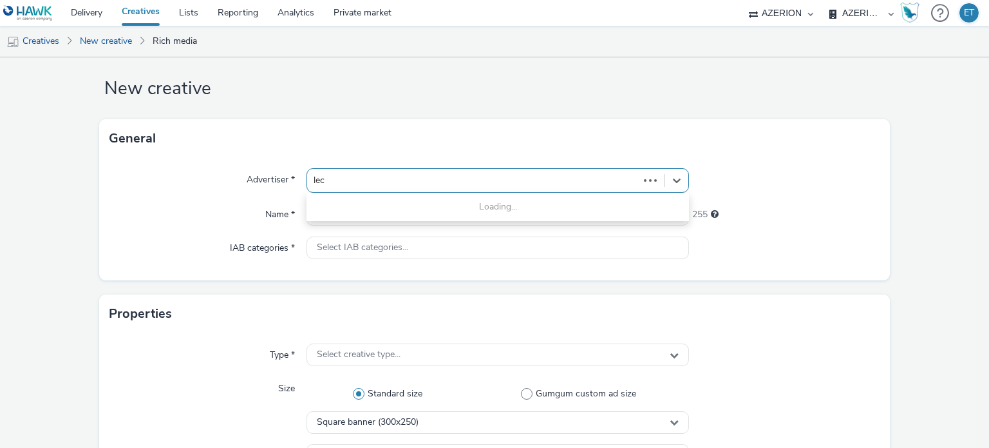
type input "lecl"
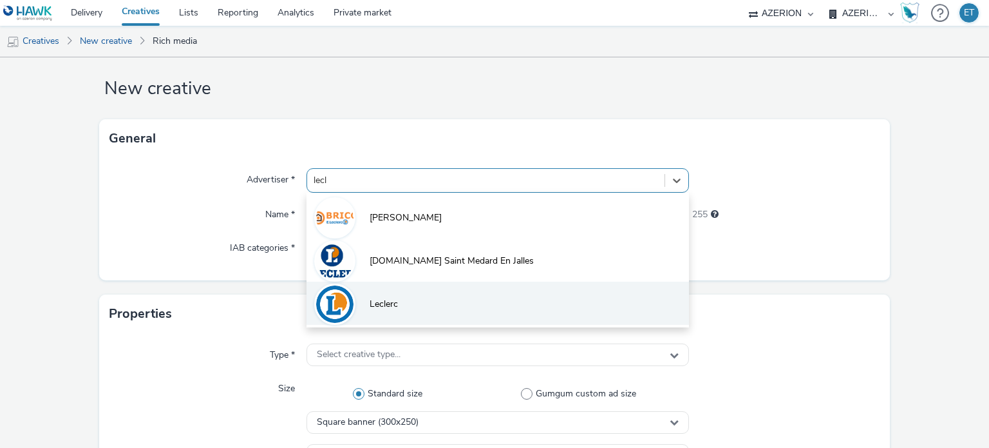
click at [479, 308] on li "Leclerc" at bounding box center [498, 302] width 382 height 43
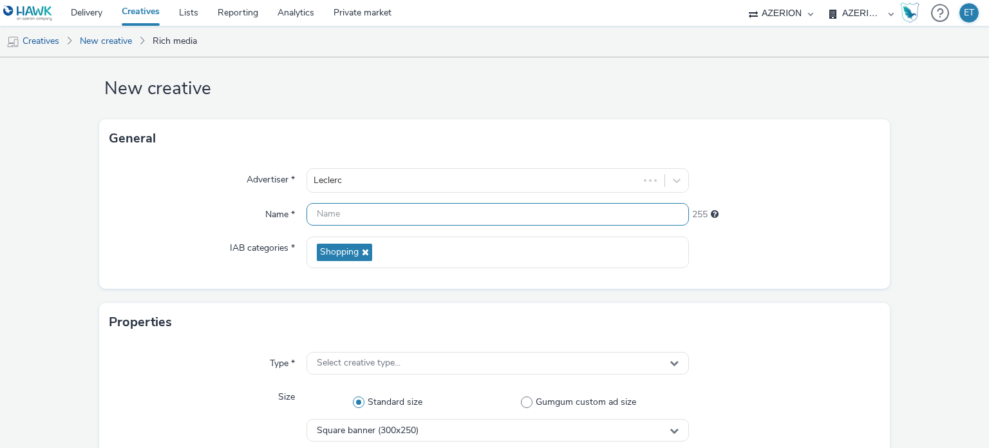
click at [438, 213] on input "text" at bounding box center [498, 214] width 382 height 23
paste input "Leclerc_AutoOP12_Banner_320x50_28.08.2025"
drag, startPoint x: 336, startPoint y: 214, endPoint x: 274, endPoint y: 216, distance: 62.5
click at [274, 216] on div "Name * Leclerc_AutoOP12_Banner_320x50_28.08.2025 212" at bounding box center [494, 214] width 771 height 23
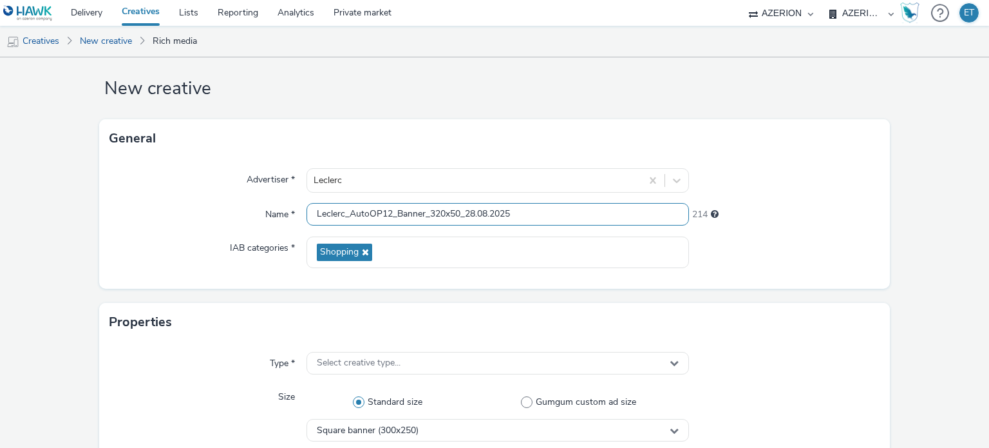
drag, startPoint x: 424, startPoint y: 210, endPoint x: 395, endPoint y: 220, distance: 31.2
click at [395, 220] on input "Leclerc_AutoOP12_Banner_320x50_28.08.2025" at bounding box center [498, 214] width 382 height 23
click at [431, 213] on input "Leclerc_AutoOP12_MPU_320x50_28.08.2025" at bounding box center [498, 214] width 382 height 23
type input "Leclerc_AutoOP12_MPU_300x250_28.08.2025"
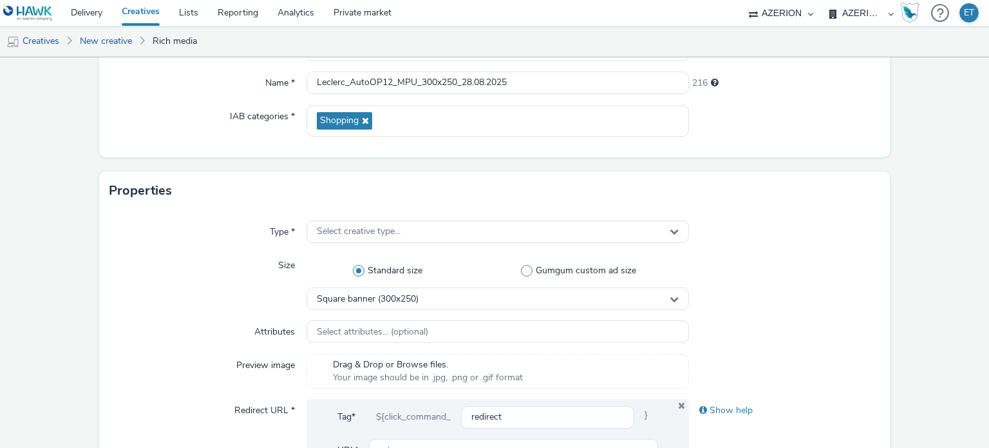
scroll to position [210, 0]
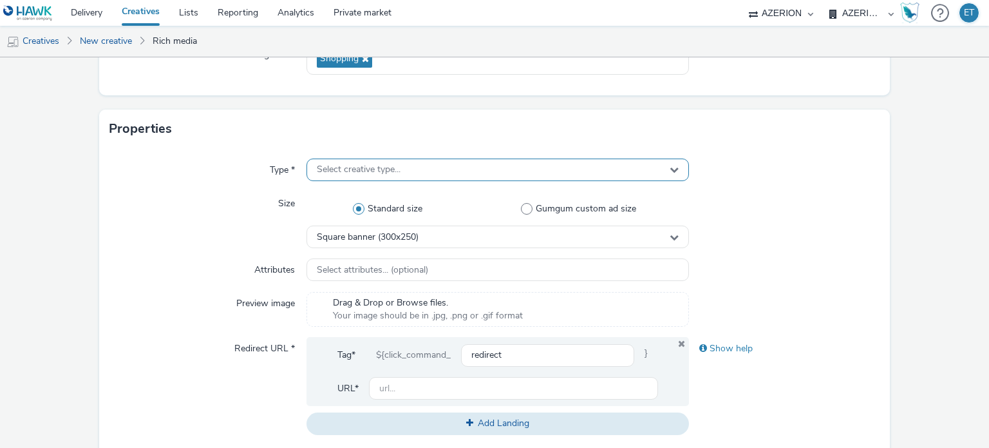
click at [340, 168] on span "Select creative type..." at bounding box center [359, 169] width 84 height 11
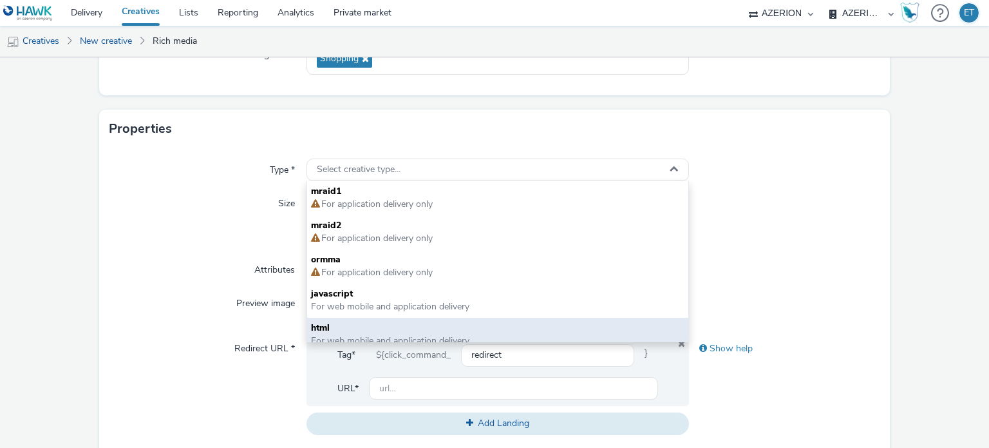
click at [371, 326] on span "html" at bounding box center [497, 327] width 373 height 13
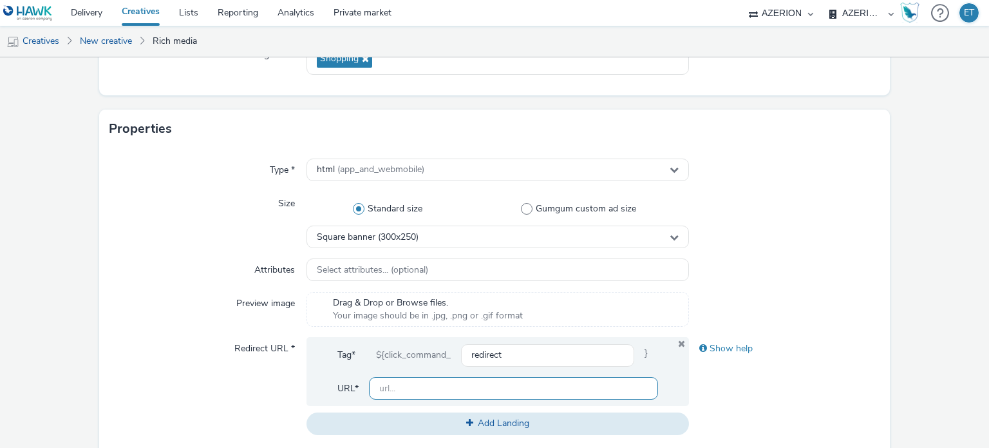
click at [411, 392] on input "text" at bounding box center [513, 388] width 288 height 23
type input "[URL][PERSON_NAME][DOMAIN_NAME]"
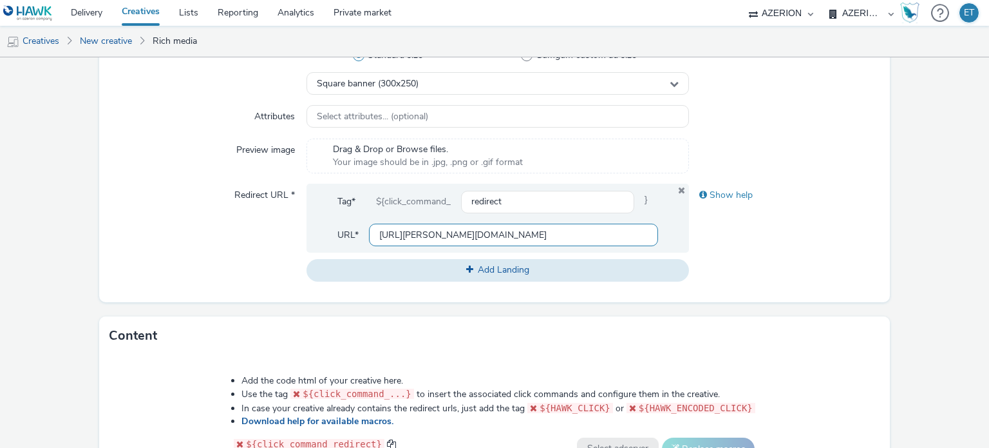
scroll to position [403, 0]
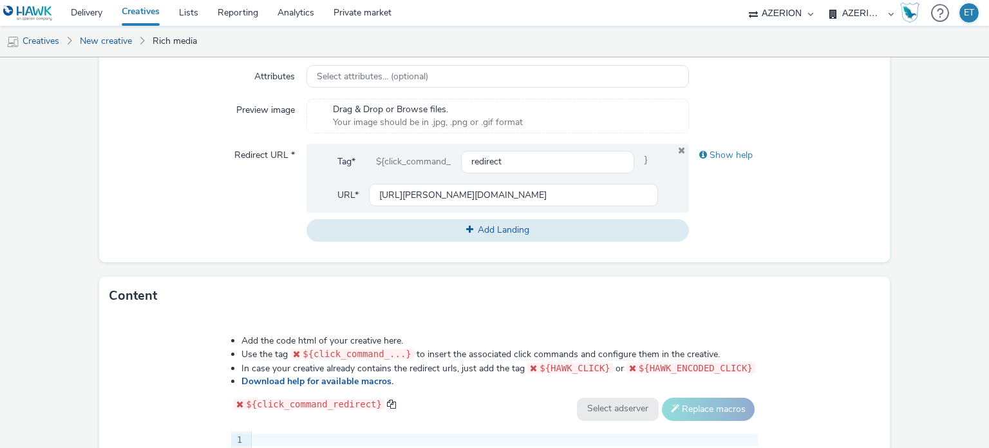
click at [39, 138] on form "New creative General Advertiser * [PERSON_NAME] Name * Leclerc_AutoOP12_MPU_300…" at bounding box center [494, 182] width 989 height 1057
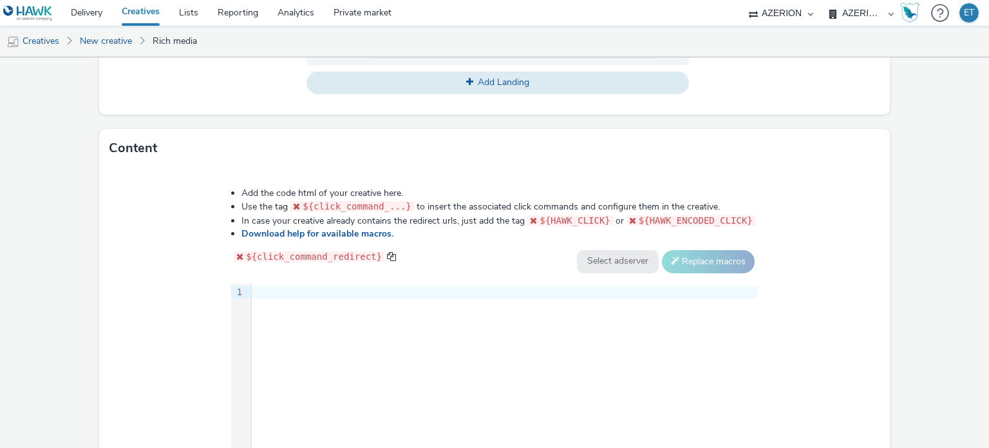
scroll to position [661, 0]
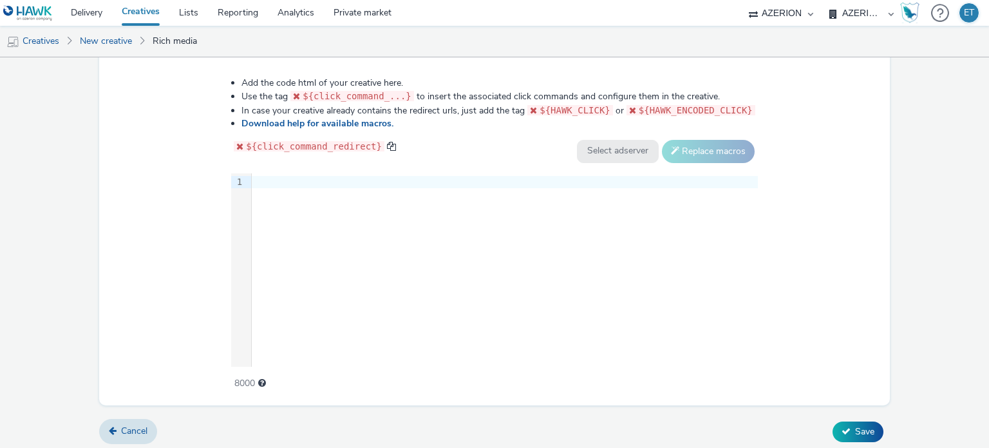
click at [353, 182] on div at bounding box center [505, 182] width 506 height 13
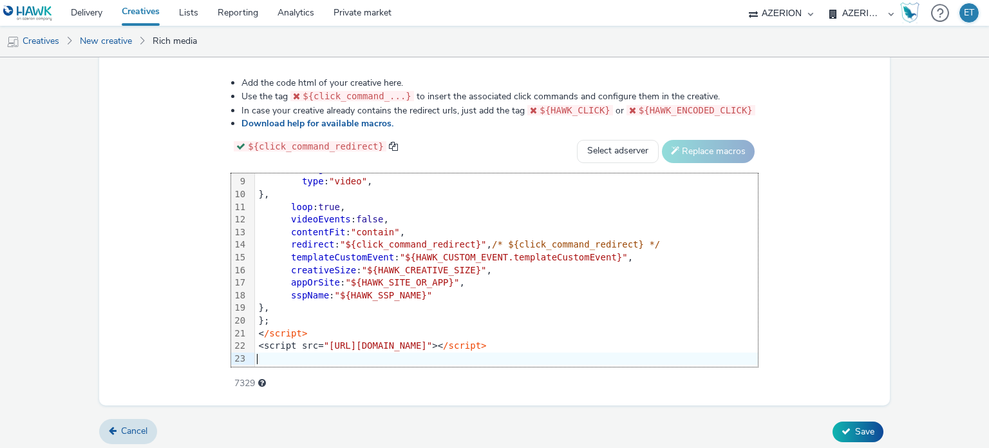
scroll to position [664, 0]
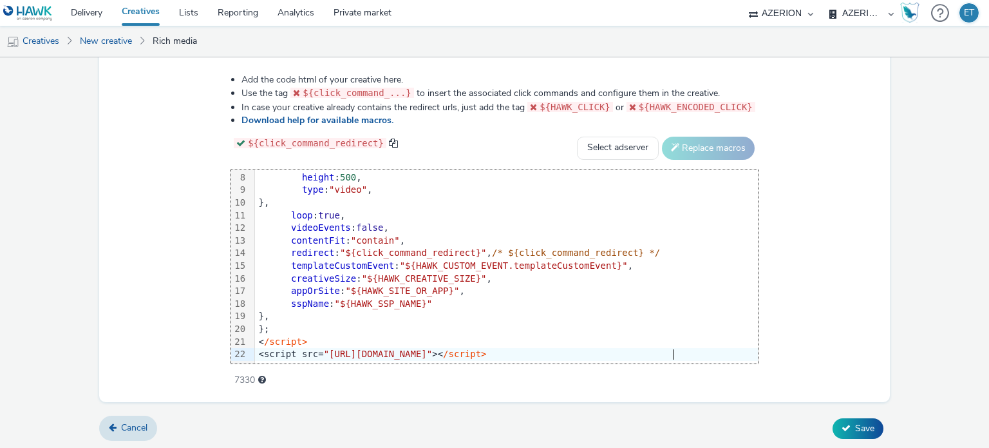
click at [833, 423] on button "Save" at bounding box center [858, 428] width 51 height 21
